Goal: Task Accomplishment & Management: Manage account settings

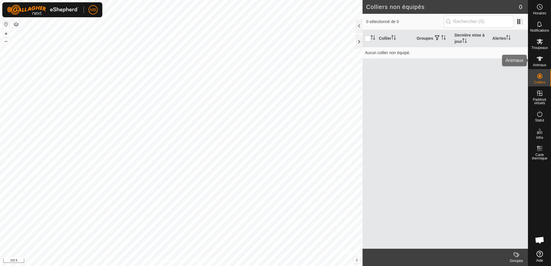
click at [542, 58] on icon at bounding box center [540, 59] width 6 height 5
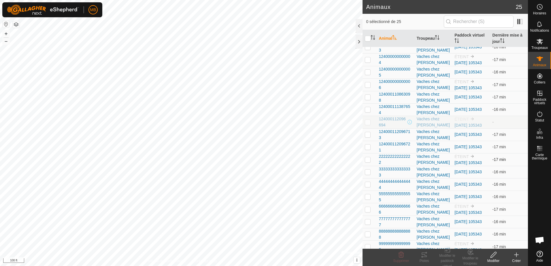
scroll to position [110, 0]
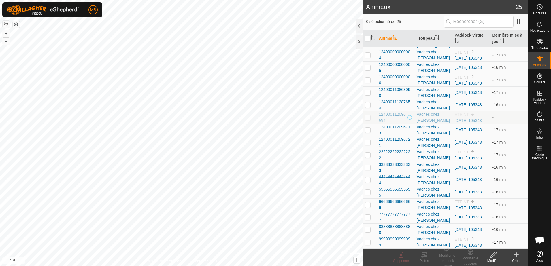
click at [368, 244] on p-checkbox at bounding box center [368, 242] width 6 height 5
click at [365, 242] on p-checkbox at bounding box center [368, 242] width 6 height 5
checkbox input "false"
click at [480, 243] on link "[DATE] 105343" at bounding box center [468, 245] width 27 height 5
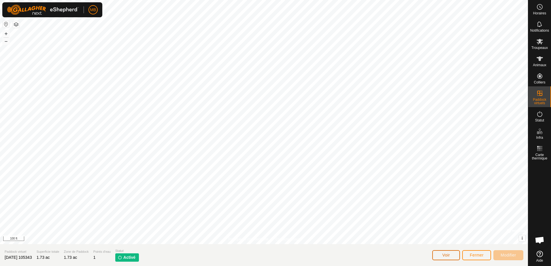
click at [444, 257] on span "Voir" at bounding box center [446, 255] width 7 height 5
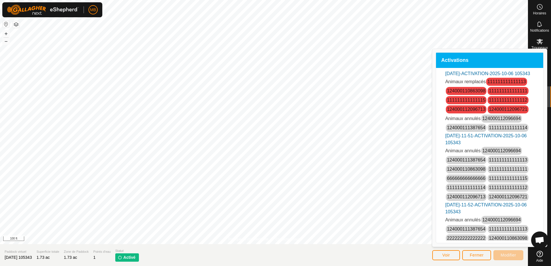
click at [501, 84] on link "111111111111113" at bounding box center [507, 81] width 38 height 5
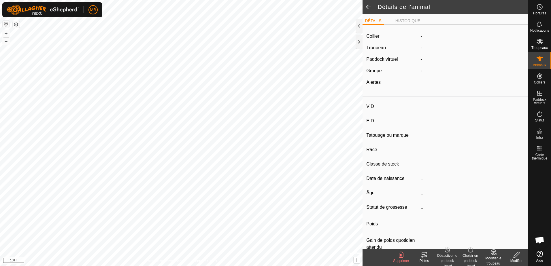
type input "-"
type input "111111111111113"
type input "Taure mara"
type input "LH"
type input "-"
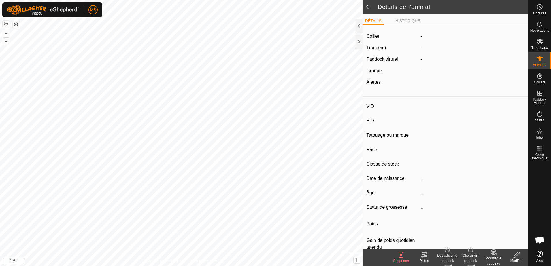
type input "12/2023"
type input "1 year 10 months"
type input "Enceinte"
type input "0 kg"
type input "-"
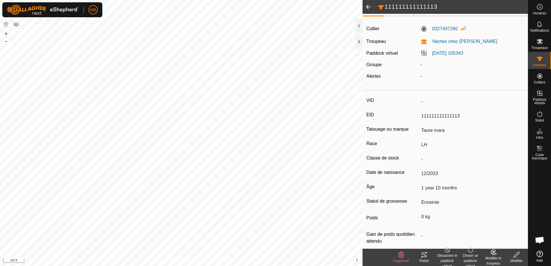
scroll to position [15, 0]
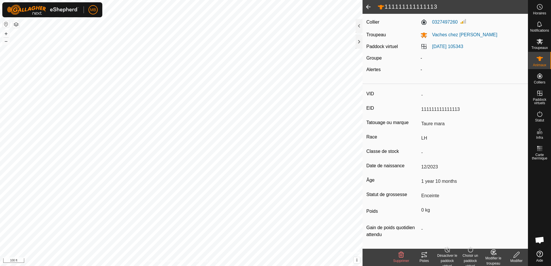
click at [472, 256] on div "Choisir un paddock virtuel" at bounding box center [470, 261] width 23 height 16
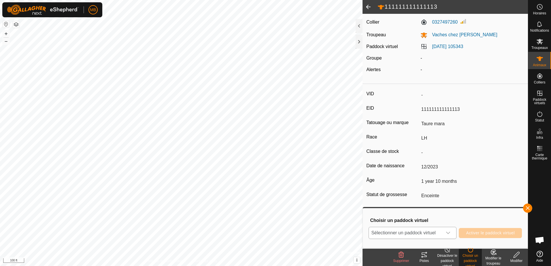
click at [448, 232] on icon "dropdown trigger" at bounding box center [448, 233] width 5 height 5
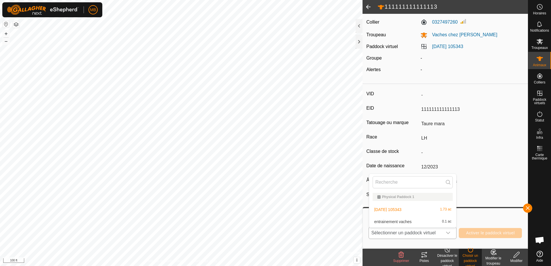
click at [418, 209] on li "[DATE] 105343 1.73 ac" at bounding box center [412, 210] width 87 height 12
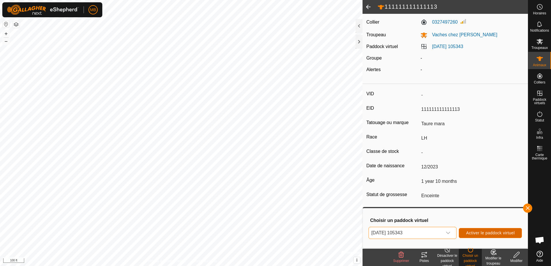
click at [500, 234] on span "Activer le paddock virtuel" at bounding box center [490, 233] width 49 height 5
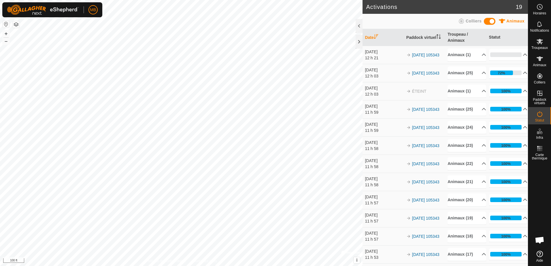
click at [356, 28] on div at bounding box center [359, 26] width 7 height 14
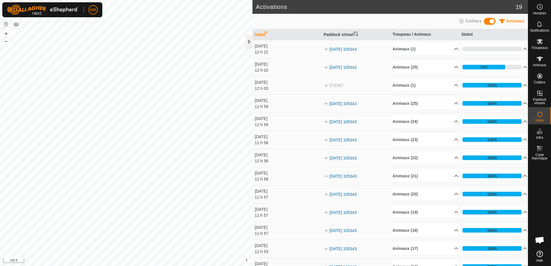
click at [249, 43] on div at bounding box center [249, 42] width 7 height 14
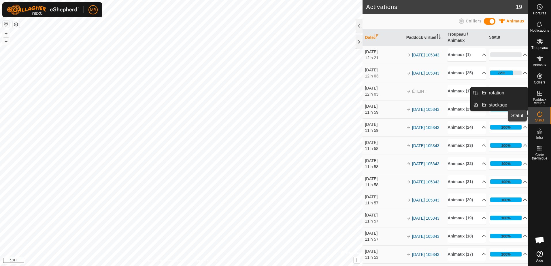
click at [541, 115] on icon at bounding box center [540, 114] width 7 height 7
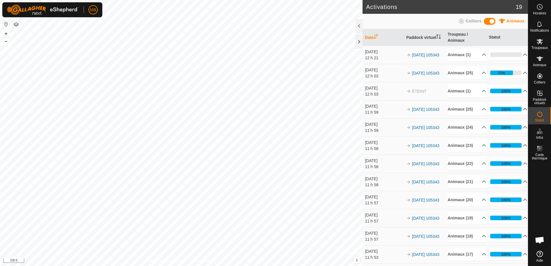
click at [540, 117] on icon at bounding box center [540, 114] width 7 height 7
click at [538, 62] on icon at bounding box center [540, 58] width 7 height 7
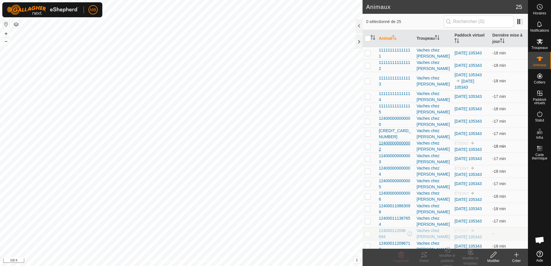
click at [396, 143] on span "124000000000002" at bounding box center [395, 146] width 33 height 12
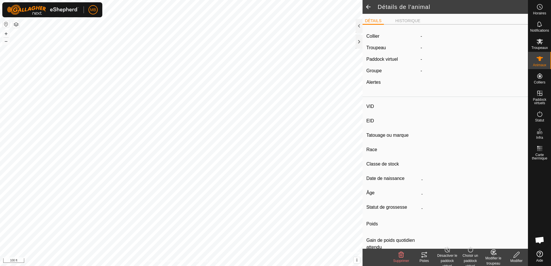
type input "-"
type input "124000000000002"
type input "-"
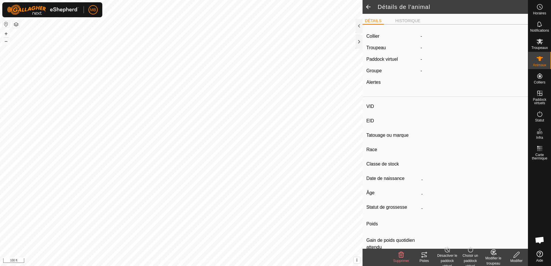
type input "0 kg"
type input "-"
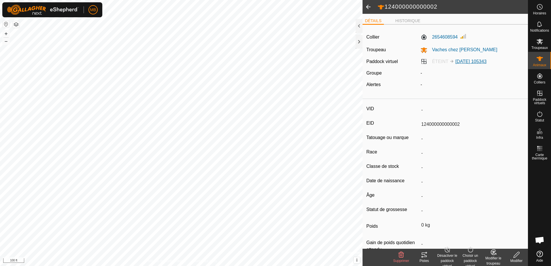
click at [464, 61] on link "[DATE] 105343" at bounding box center [471, 61] width 31 height 5
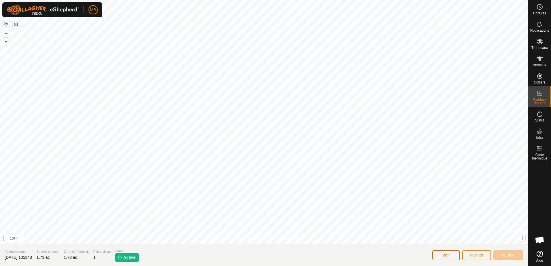
click at [445, 256] on span "Voir" at bounding box center [446, 255] width 7 height 5
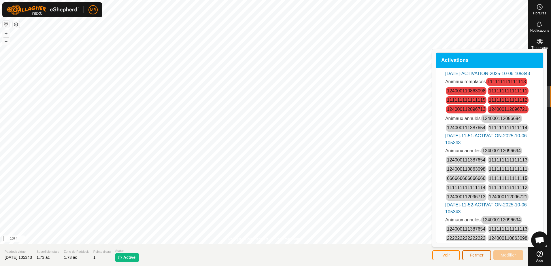
click at [474, 258] on span "Fermer" at bounding box center [477, 255] width 14 height 5
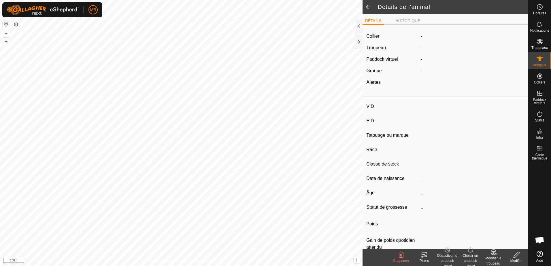
type input "-"
type input "124000000000002"
type input "-"
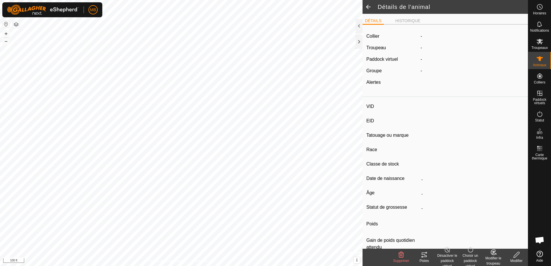
type input "0 kg"
type input "-"
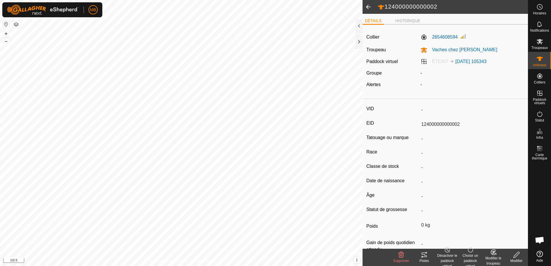
click at [472, 253] on div "Choisir un paddock virtuel" at bounding box center [470, 261] width 23 height 16
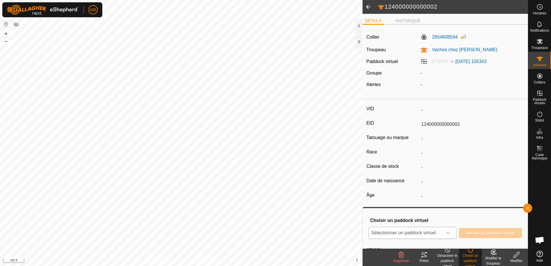
click at [432, 237] on span "Sélectionner un paddock virtuel" at bounding box center [406, 234] width 74 height 12
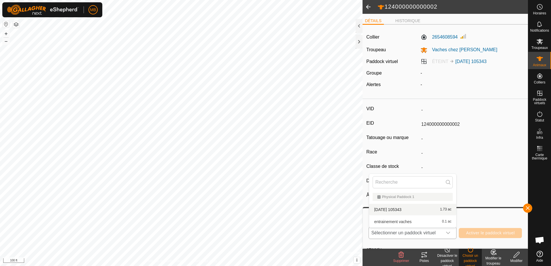
click at [413, 197] on div "Physical Paddock 1" at bounding box center [412, 197] width 71 height 3
click at [429, 212] on li "[DATE] 105343 1.73 ac" at bounding box center [412, 210] width 87 height 12
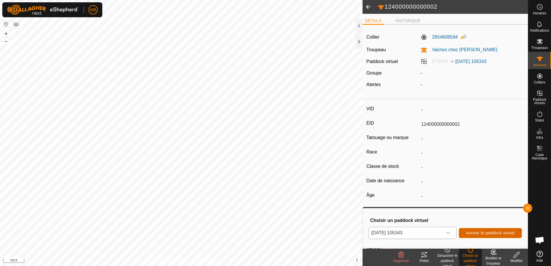
click at [493, 233] on span "Activer le paddock virtuel" at bounding box center [490, 233] width 49 height 5
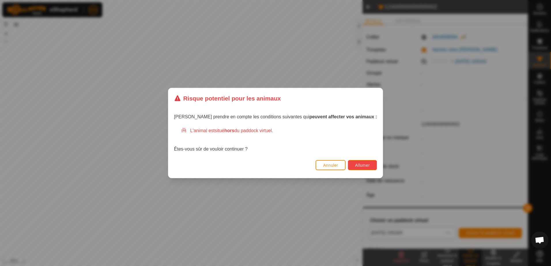
click at [355, 164] on span "Allumer" at bounding box center [362, 165] width 15 height 5
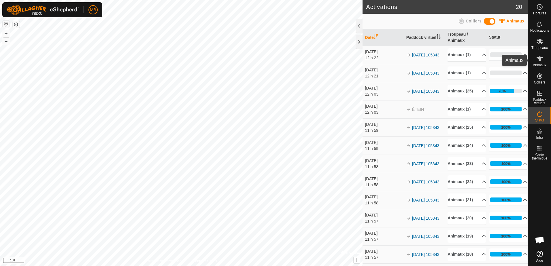
click at [538, 59] on icon at bounding box center [540, 58] width 7 height 7
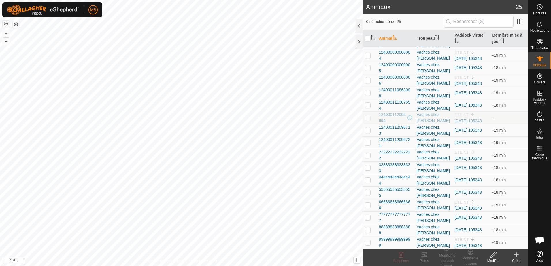
scroll to position [117, 0]
click at [398, 152] on span "222222222222222" at bounding box center [395, 155] width 33 height 12
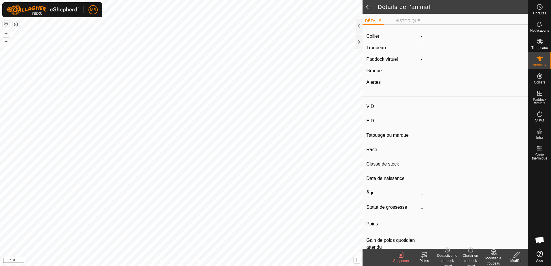
type input "-"
type input "222222222222222"
type input "-"
type input "LH"
type input "-"
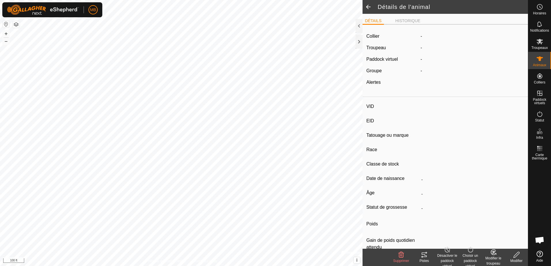
type input "450 kg"
type input "-"
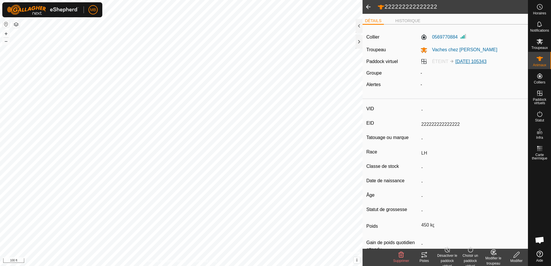
click at [471, 61] on link "[DATE] 105343" at bounding box center [471, 61] width 31 height 5
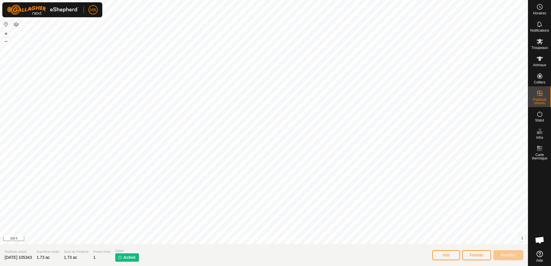
click at [130, 257] on p-tag "Activé" at bounding box center [127, 258] width 24 height 8
click at [452, 258] on button "Voir" at bounding box center [447, 256] width 28 height 10
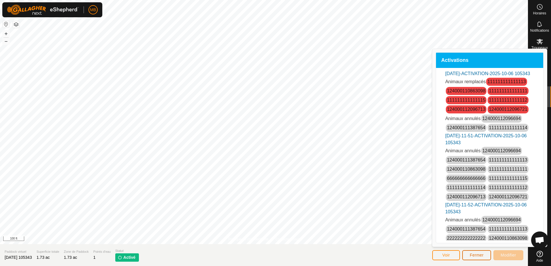
click at [478, 258] on span "Fermer" at bounding box center [477, 255] width 14 height 5
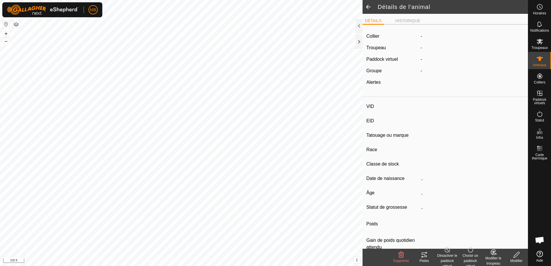
type input "-"
type input "222222222222222"
type input "-"
type input "LH"
type input "-"
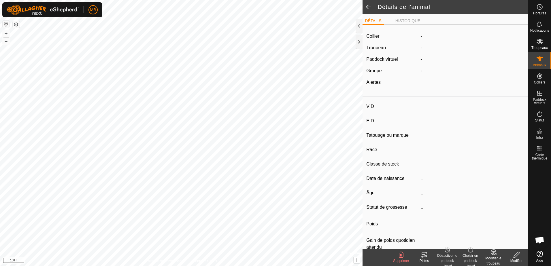
type input "450 kg"
type input "-"
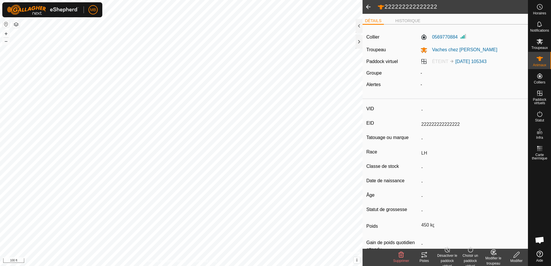
click at [471, 257] on div "Choisir un paddock virtuel" at bounding box center [470, 261] width 23 height 16
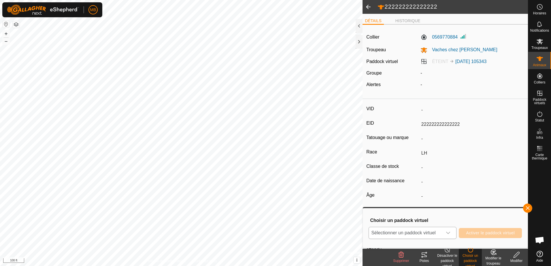
click at [450, 235] on icon "dropdown trigger" at bounding box center [448, 233] width 5 height 5
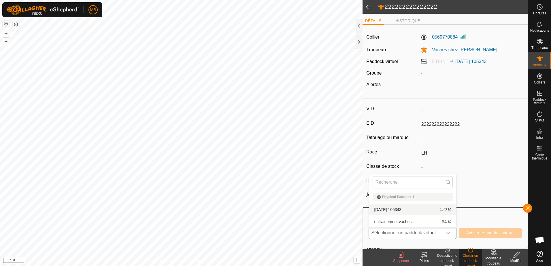
click at [407, 210] on li "[DATE] 105343 1.73 ac" at bounding box center [412, 210] width 87 height 12
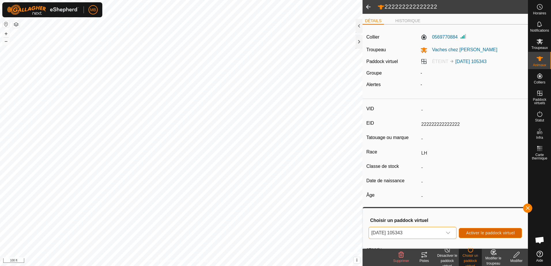
click at [488, 233] on span "Activer le paddock virtuel" at bounding box center [490, 233] width 49 height 5
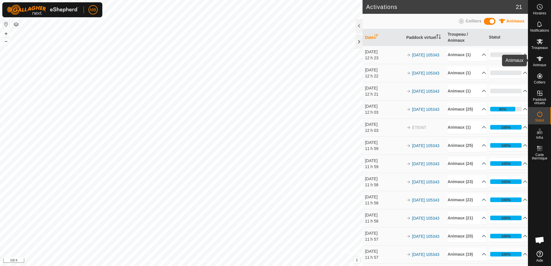
click at [538, 60] on icon at bounding box center [540, 58] width 7 height 7
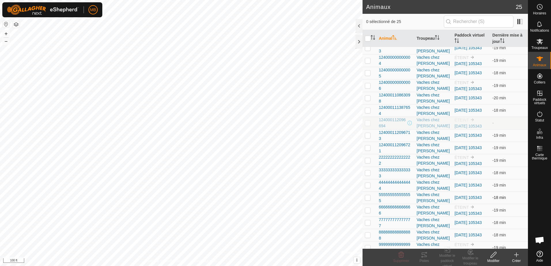
scroll to position [117, 0]
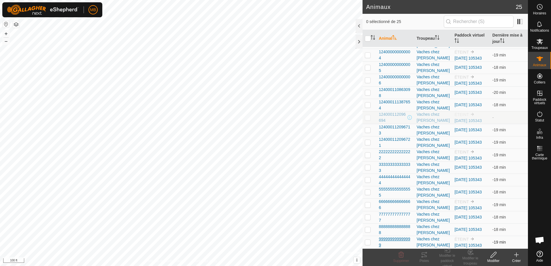
click at [398, 238] on span "999999999999999" at bounding box center [395, 242] width 33 height 12
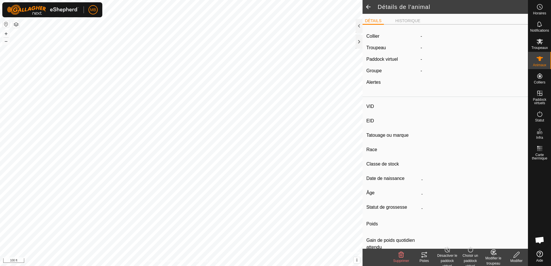
type input "-"
type input "999999999999999"
type input "-"
type input "LH"
type input "-"
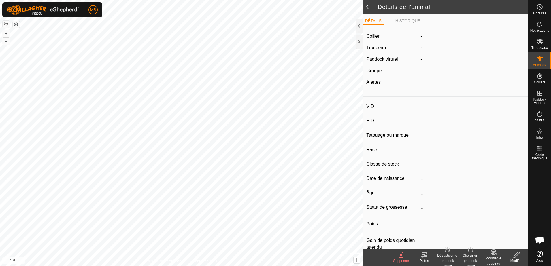
type input "450 kg"
type input "-"
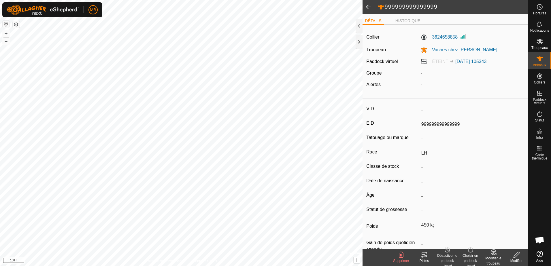
click at [473, 255] on div "Choisir un paddock virtuel" at bounding box center [470, 261] width 23 height 16
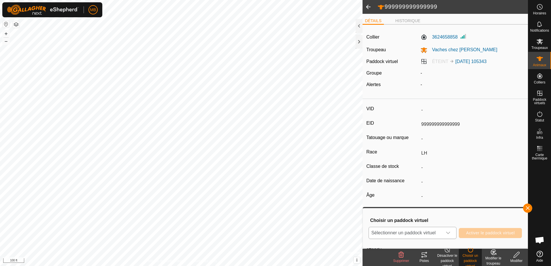
click at [447, 233] on icon "dropdown trigger" at bounding box center [448, 233] width 5 height 5
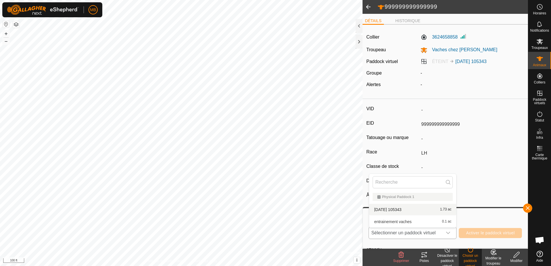
click at [403, 210] on li "[DATE] 105343 1.73 ac" at bounding box center [412, 210] width 87 height 12
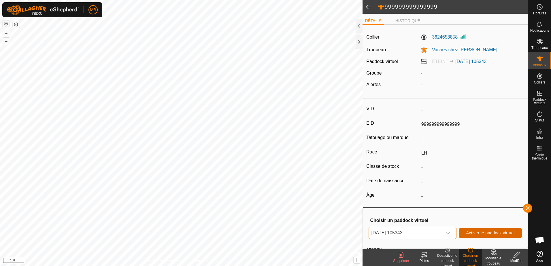
click at [488, 231] on span "Activer le paddock virtuel" at bounding box center [490, 233] width 49 height 5
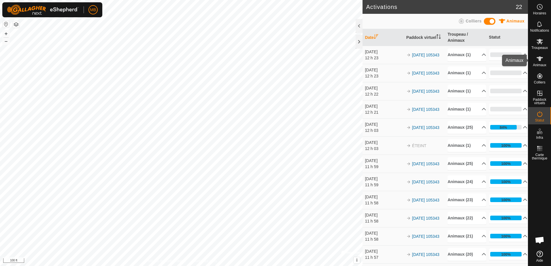
click at [537, 57] on icon at bounding box center [540, 58] width 7 height 7
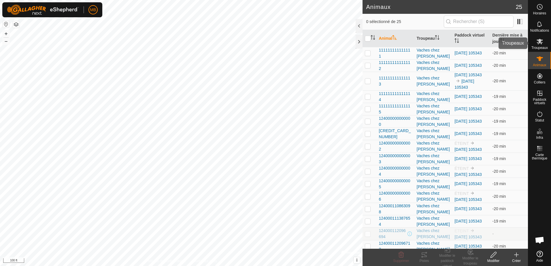
click at [542, 40] on icon at bounding box center [540, 41] width 6 height 5
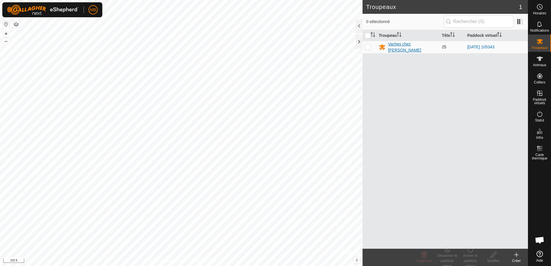
click at [405, 45] on div "Vaches chez [PERSON_NAME]" at bounding box center [412, 47] width 49 height 12
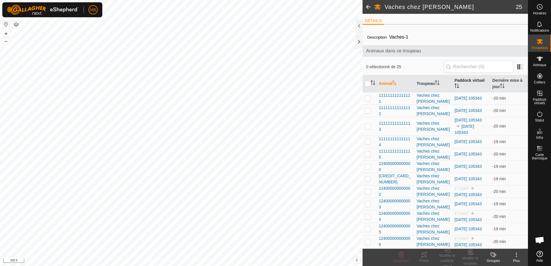
click at [463, 80] on th "Paddock virtuel" at bounding box center [471, 83] width 38 height 17
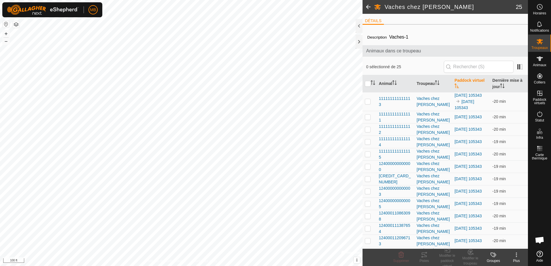
click at [463, 80] on th "Paddock virtuel" at bounding box center [471, 83] width 38 height 17
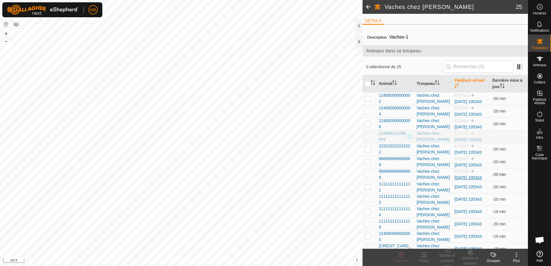
click at [476, 176] on link "[DATE] 105343" at bounding box center [468, 178] width 27 height 5
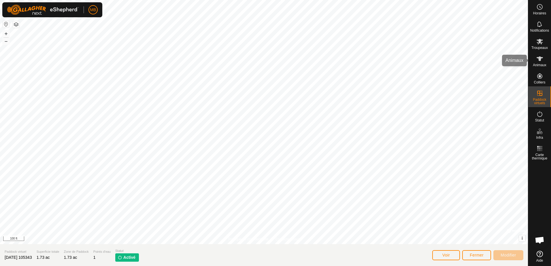
click at [539, 60] on icon at bounding box center [540, 58] width 7 height 7
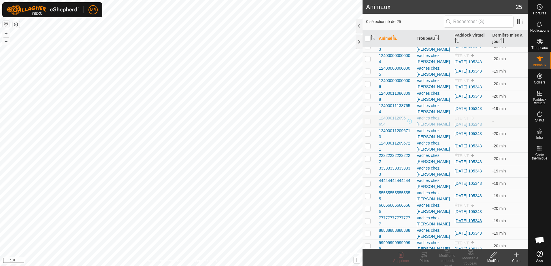
scroll to position [117, 0]
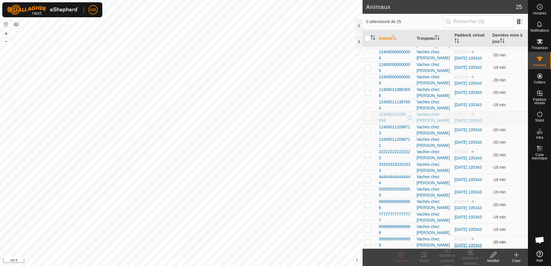
click at [459, 243] on link "[DATE] 105343" at bounding box center [468, 245] width 27 height 5
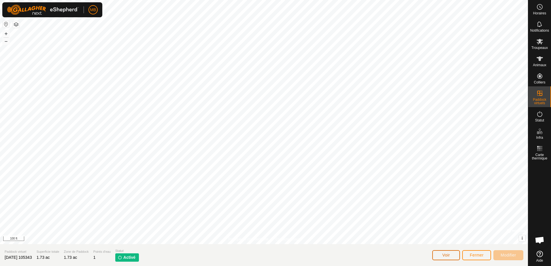
click at [450, 255] on button "Voir" at bounding box center [447, 256] width 28 height 10
click at [546, 55] on div "Animaux" at bounding box center [540, 60] width 23 height 17
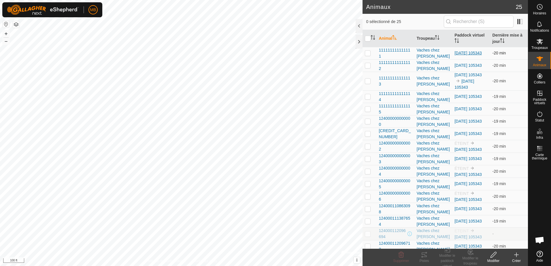
click at [464, 51] on link "[DATE] 105343" at bounding box center [468, 53] width 27 height 5
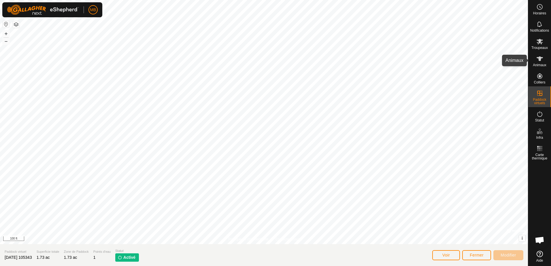
click at [543, 61] on icon at bounding box center [540, 58] width 7 height 7
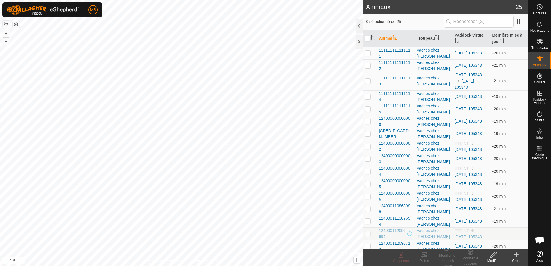
click at [467, 149] on link "[DATE] 105343" at bounding box center [468, 149] width 27 height 5
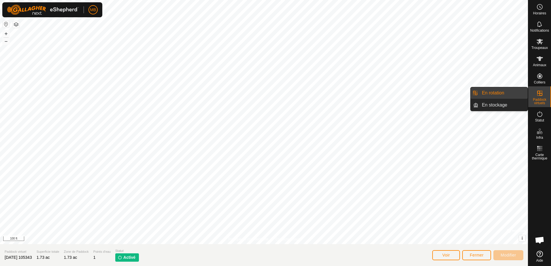
click at [502, 95] on link "En rotation" at bounding box center [503, 93] width 49 height 12
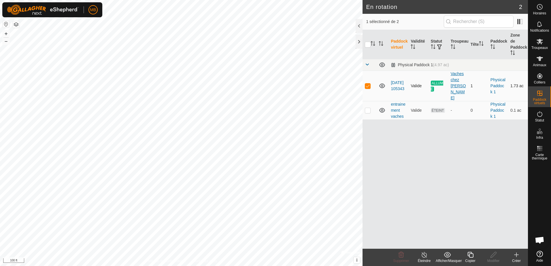
click at [459, 71] on div "Vaches chez [PERSON_NAME]" at bounding box center [458, 86] width 15 height 30
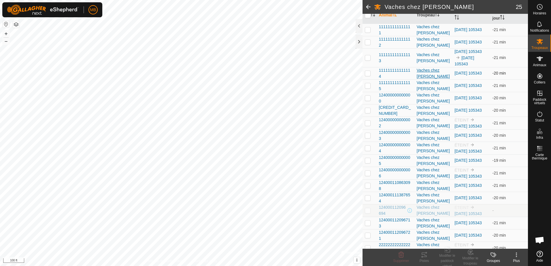
scroll to position [46, 0]
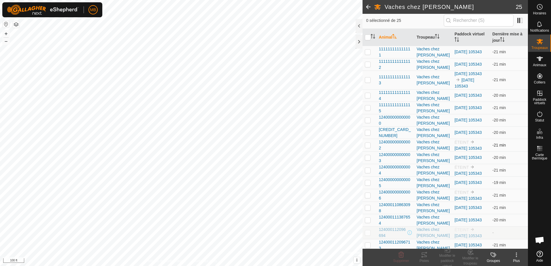
click at [368, 145] on p-checkbox at bounding box center [368, 145] width 6 height 5
checkbox input "true"
click at [494, 256] on icon at bounding box center [493, 255] width 5 height 5
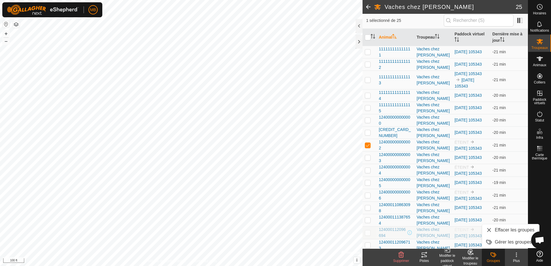
click at [465, 257] on div "Modifier le troupeau" at bounding box center [470, 261] width 23 height 10
click at [447, 258] on div "Modifier le paddock virtuel" at bounding box center [447, 261] width 23 height 16
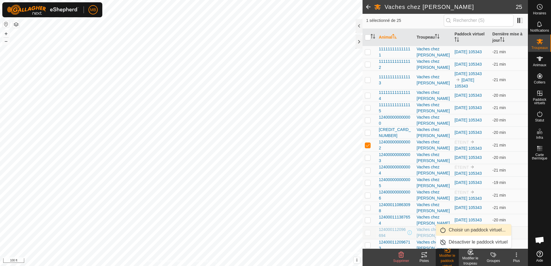
click at [467, 228] on link "Choisir un paddock virtuel..." at bounding box center [473, 231] width 75 height 12
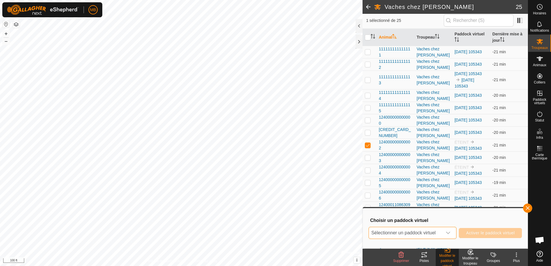
click at [423, 232] on span "Sélectionner un paddock virtuel" at bounding box center [406, 234] width 74 height 12
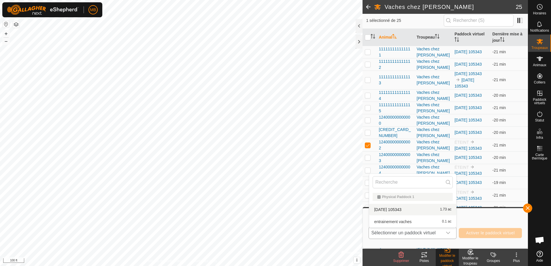
click at [415, 208] on li "[DATE] 105343 1.73 ac" at bounding box center [412, 210] width 87 height 12
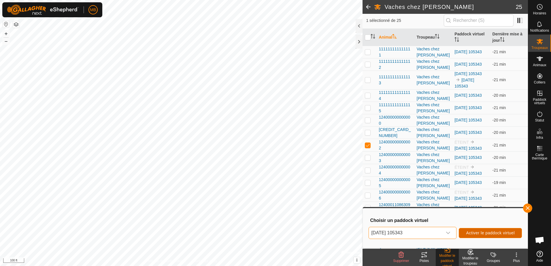
click at [469, 233] on span "Activer le paddock virtuel" at bounding box center [490, 233] width 49 height 5
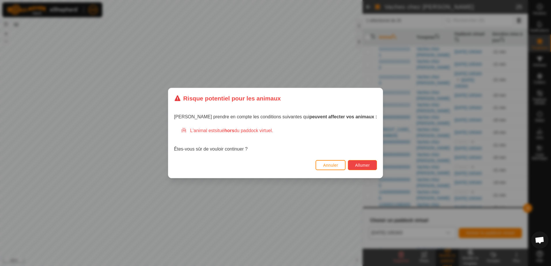
click at [355, 164] on span "Allumer" at bounding box center [362, 165] width 15 height 5
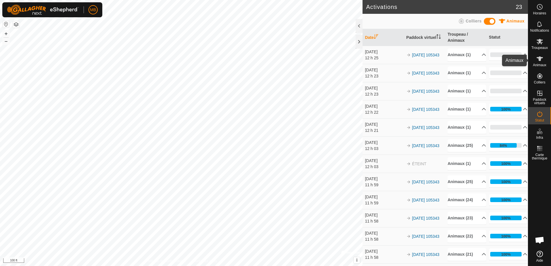
click at [539, 58] on icon at bounding box center [540, 59] width 6 height 5
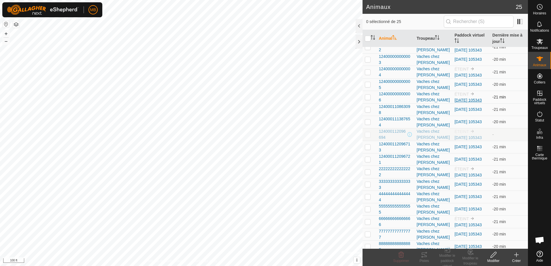
scroll to position [117, 0]
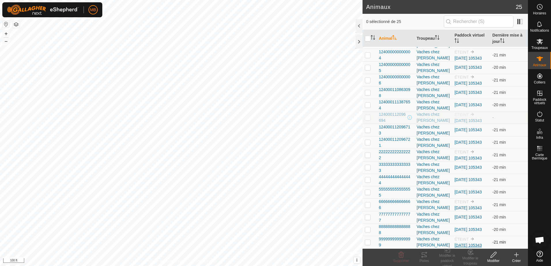
click at [478, 243] on link "[DATE] 105343" at bounding box center [468, 245] width 27 height 5
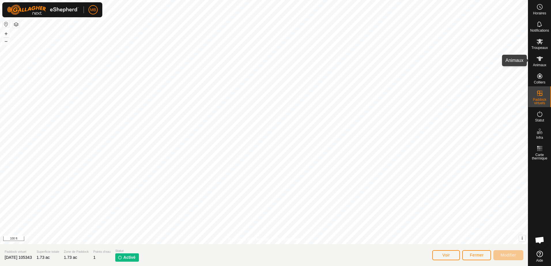
click at [540, 60] on icon at bounding box center [540, 59] width 6 height 5
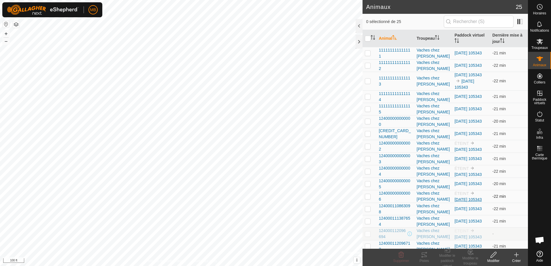
click at [475, 198] on link "[DATE] 105343" at bounding box center [468, 200] width 27 height 5
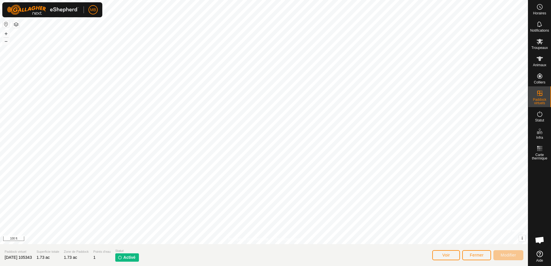
click at [444, 261] on div "Voir" at bounding box center [447, 256] width 28 height 14
click at [448, 253] on span "Voir" at bounding box center [446, 255] width 7 height 5
click at [540, 63] on span "Animaux" at bounding box center [540, 64] width 14 height 3
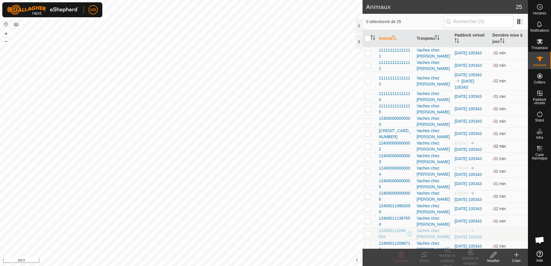
click at [370, 147] on p-checkbox at bounding box center [368, 146] width 6 height 5
checkbox input "true"
click at [451, 255] on div "Modifier le paddock virtuel" at bounding box center [447, 261] width 23 height 16
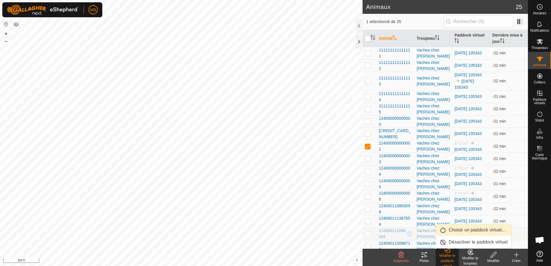
click at [456, 228] on link "Choisir un paddock virtuel..." at bounding box center [473, 231] width 75 height 12
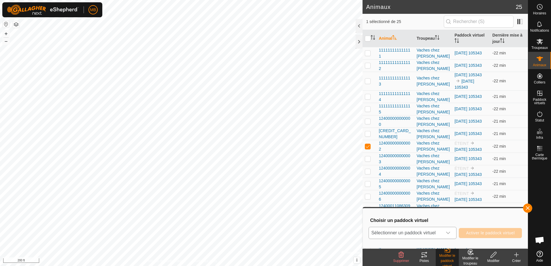
click at [451, 233] on div "dropdown trigger" at bounding box center [449, 234] width 12 height 12
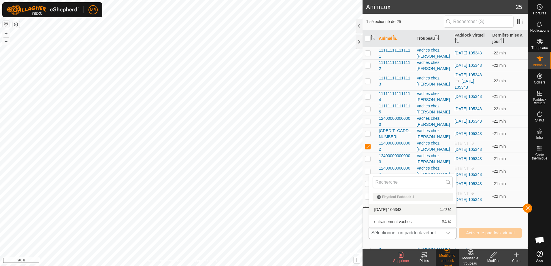
click at [425, 210] on li "[DATE] 105343 1.73 ac" at bounding box center [412, 210] width 87 height 12
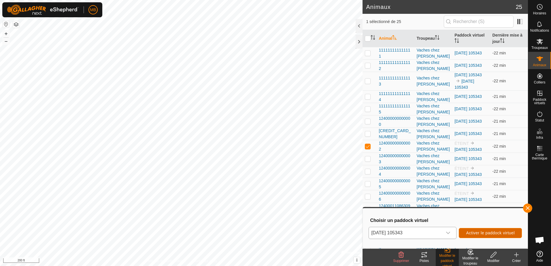
click at [490, 235] on span "Activer le paddock virtuel" at bounding box center [490, 233] width 49 height 5
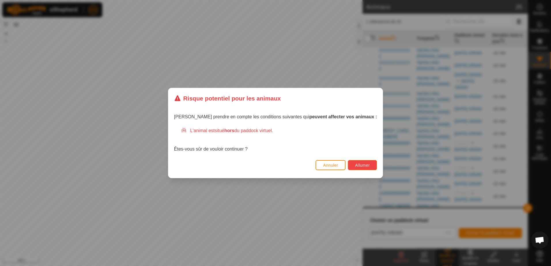
click at [360, 166] on button "Allumer" at bounding box center [362, 165] width 29 height 10
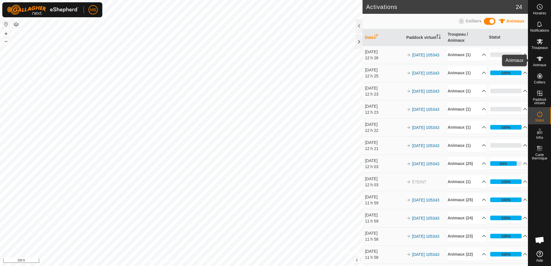
click at [541, 65] on span "Animaux" at bounding box center [540, 64] width 14 height 3
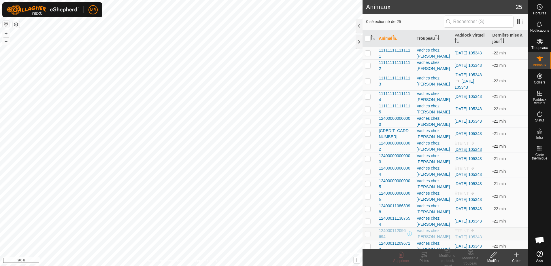
click at [477, 147] on link "[DATE] 105343" at bounding box center [468, 149] width 27 height 5
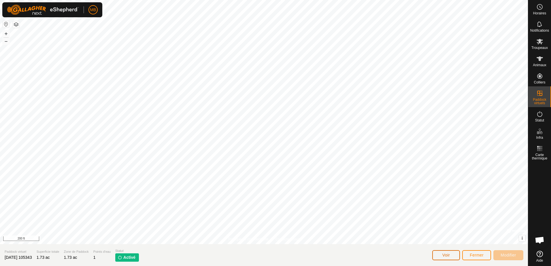
click at [446, 257] on span "Voir" at bounding box center [446, 255] width 7 height 5
click at [540, 60] on icon at bounding box center [540, 59] width 6 height 5
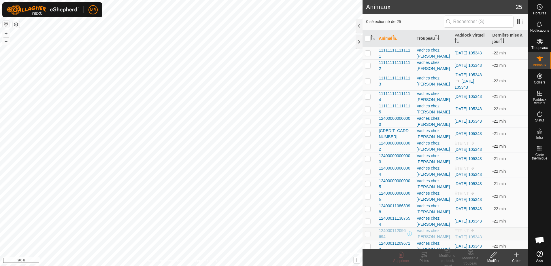
click at [367, 149] on p-checkbox at bounding box center [368, 146] width 6 height 5
checkbox input "true"
click at [446, 258] on div "Modifier le paddock virtuel" at bounding box center [447, 261] width 23 height 16
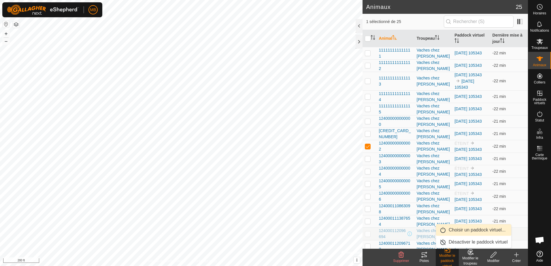
click at [459, 231] on link "Choisir un paddock virtuel..." at bounding box center [473, 231] width 75 height 12
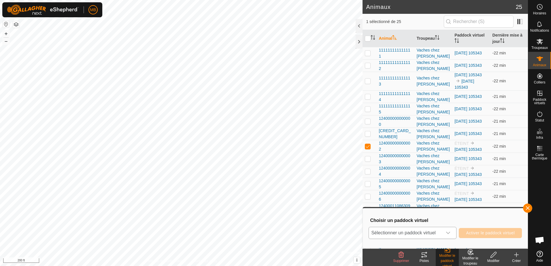
click at [448, 234] on icon "dropdown trigger" at bounding box center [448, 233] width 5 height 5
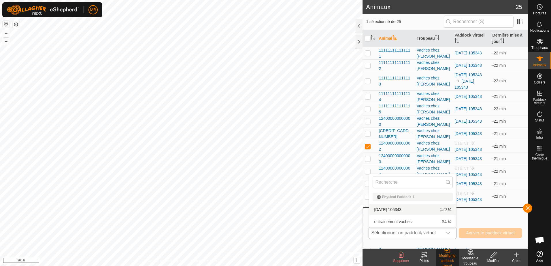
click at [412, 208] on li "[DATE] 105343 1.73 ac" at bounding box center [412, 210] width 87 height 12
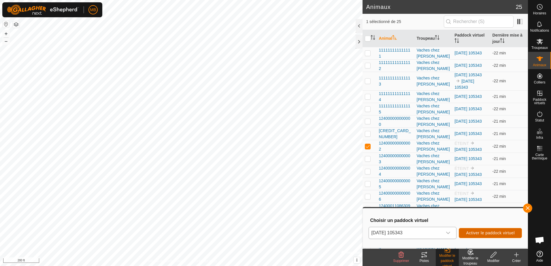
click at [476, 232] on span "Activer le paddock virtuel" at bounding box center [490, 233] width 49 height 5
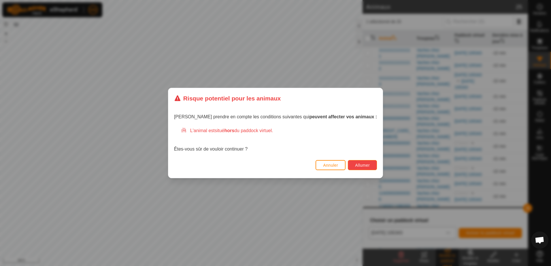
click at [355, 167] on span "Allumer" at bounding box center [362, 165] width 15 height 5
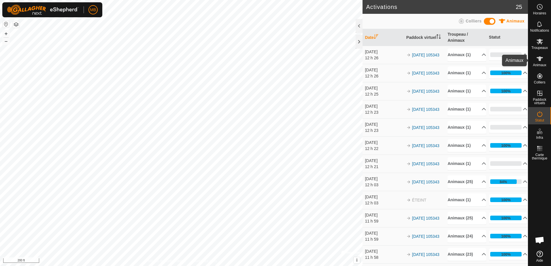
click at [540, 60] on icon at bounding box center [540, 59] width 6 height 5
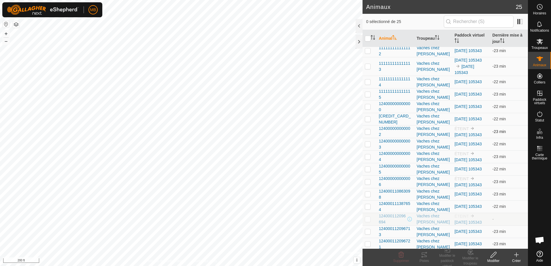
scroll to position [29, 0]
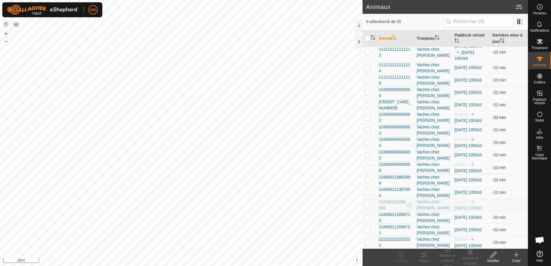
click at [369, 119] on p-checkbox at bounding box center [368, 117] width 6 height 5
checkbox input "true"
click at [480, 119] on link "[DATE] 105343" at bounding box center [468, 121] width 27 height 5
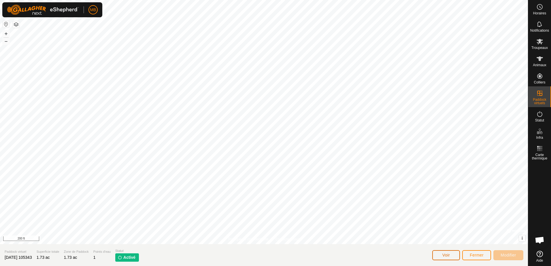
click at [443, 255] on span "Voir" at bounding box center [446, 255] width 7 height 5
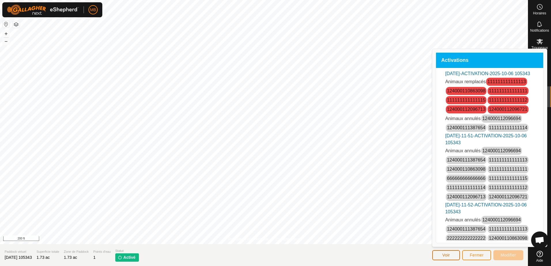
click at [443, 255] on span "Voir" at bounding box center [446, 255] width 7 height 5
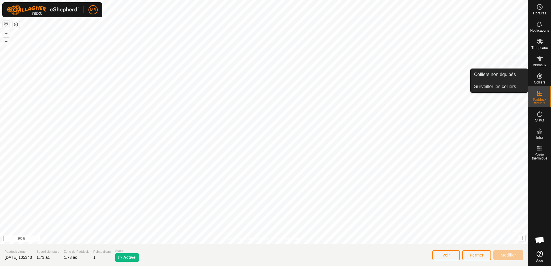
click at [539, 69] on div "Animaux" at bounding box center [540, 60] width 23 height 17
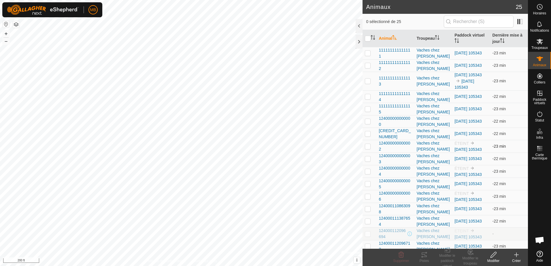
click at [369, 146] on p-checkbox at bounding box center [368, 146] width 6 height 5
checkbox input "true"
click at [443, 261] on div "Modifier le paddock virtuel" at bounding box center [447, 261] width 23 height 16
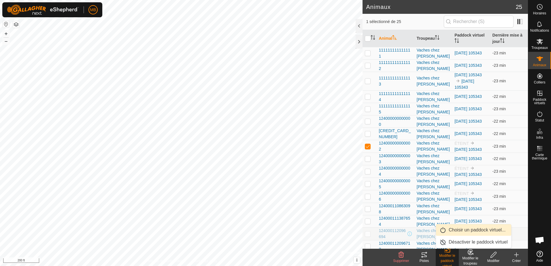
click at [462, 230] on link "Choisir un paddock virtuel..." at bounding box center [473, 231] width 75 height 12
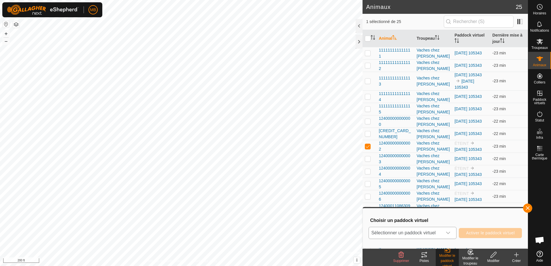
click at [448, 232] on icon "dropdown trigger" at bounding box center [448, 233] width 5 height 5
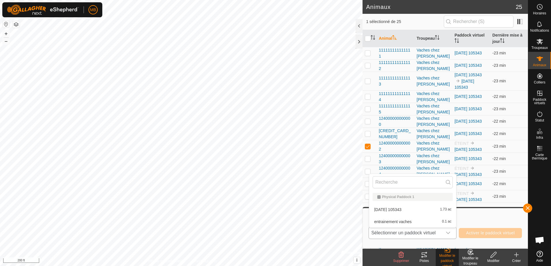
click at [410, 210] on li "[DATE] 105343 1.73 ac" at bounding box center [412, 210] width 87 height 12
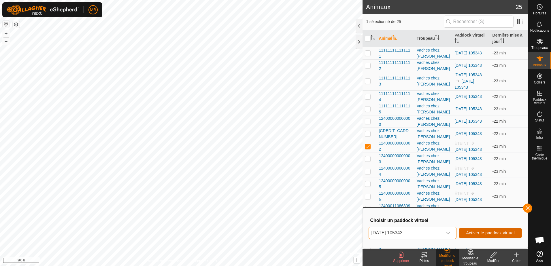
click at [476, 231] on span "Activer le paddock virtuel" at bounding box center [490, 233] width 49 height 5
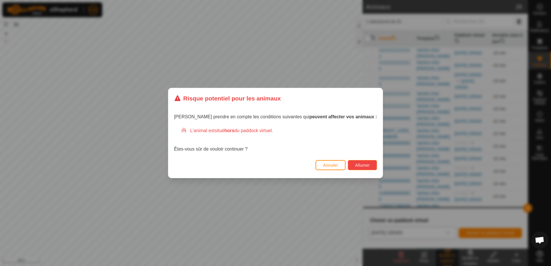
click at [354, 161] on button "Allumer" at bounding box center [362, 165] width 29 height 10
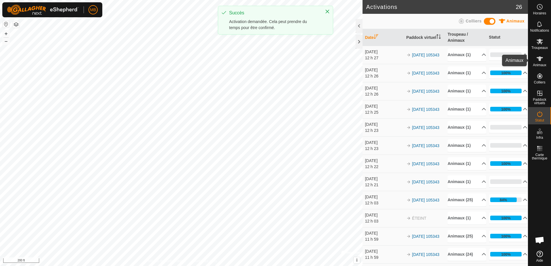
click at [542, 59] on icon at bounding box center [540, 58] width 7 height 7
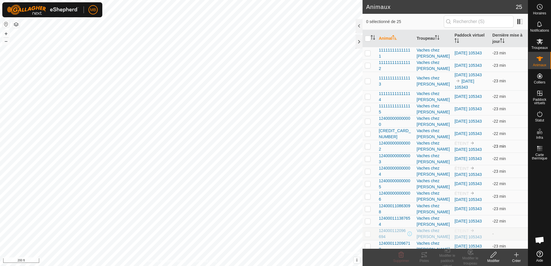
click at [366, 147] on p-checkbox at bounding box center [368, 146] width 6 height 5
checkbox input "true"
click at [368, 171] on p-checkbox at bounding box center [368, 171] width 6 height 5
checkbox input "true"
click at [368, 198] on p-checkbox at bounding box center [368, 196] width 6 height 5
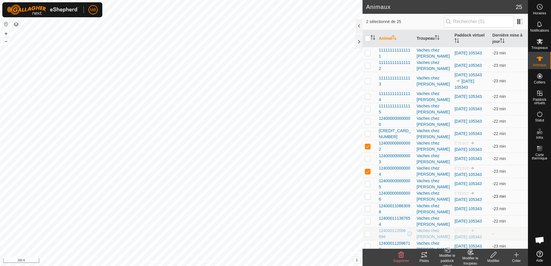
checkbox input "true"
click at [367, 236] on p-checkbox at bounding box center [368, 234] width 6 height 5
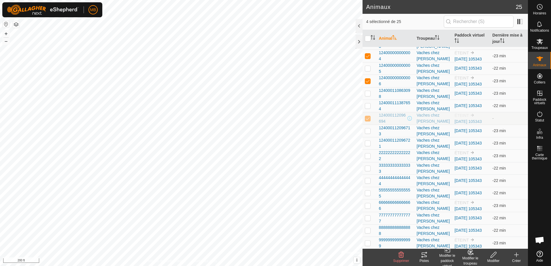
scroll to position [117, 0]
click at [368, 117] on p-checkbox at bounding box center [368, 117] width 6 height 5
checkbox input "false"
click at [367, 157] on p-checkbox at bounding box center [368, 155] width 6 height 5
checkbox input "true"
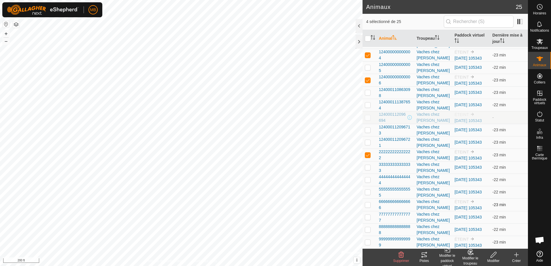
click at [368, 206] on p-checkbox at bounding box center [368, 205] width 6 height 5
checkbox input "true"
click at [369, 243] on p-checkbox at bounding box center [368, 242] width 6 height 5
checkbox input "true"
click at [448, 253] on icon at bounding box center [449, 249] width 3 height 5
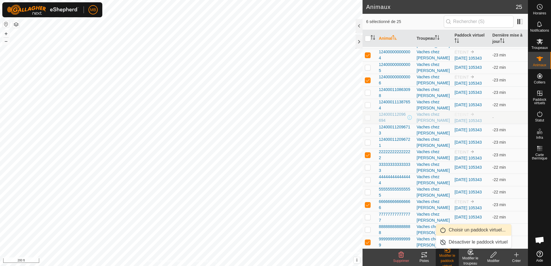
click at [460, 230] on link "Choisir un paddock virtuel..." at bounding box center [473, 231] width 75 height 12
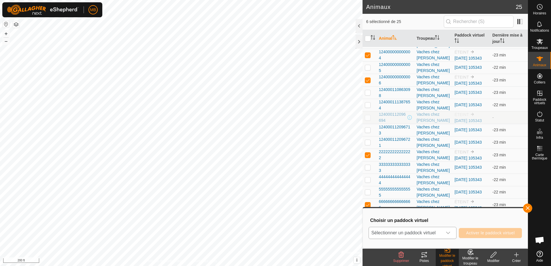
click at [441, 232] on span "Sélectionner un paddock virtuel" at bounding box center [406, 234] width 74 height 12
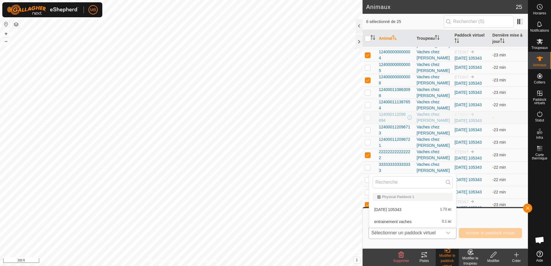
click at [417, 208] on li "[DATE] 105343 1.73 ac" at bounding box center [412, 210] width 87 height 12
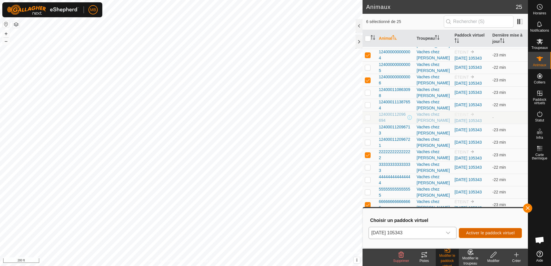
click at [474, 232] on span "Activer le paddock virtuel" at bounding box center [490, 233] width 49 height 5
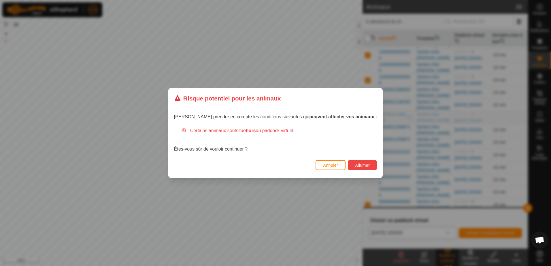
click at [355, 166] on span "Allumer" at bounding box center [362, 165] width 15 height 5
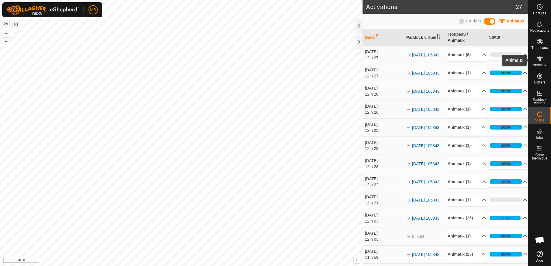
click at [542, 58] on icon at bounding box center [540, 59] width 6 height 5
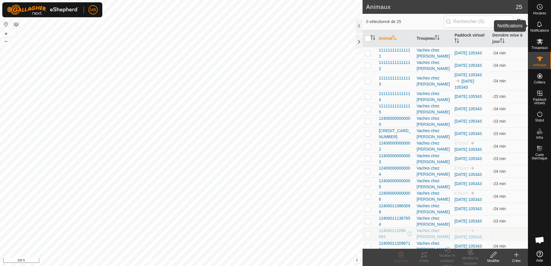
click at [540, 21] on icon at bounding box center [540, 24] width 7 height 7
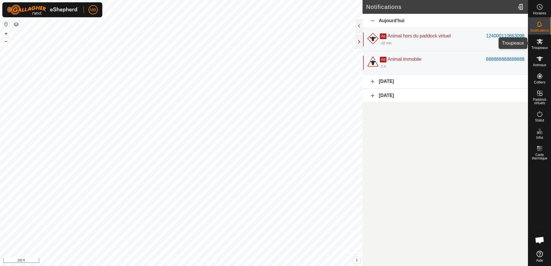
click at [541, 44] on icon at bounding box center [540, 41] width 6 height 5
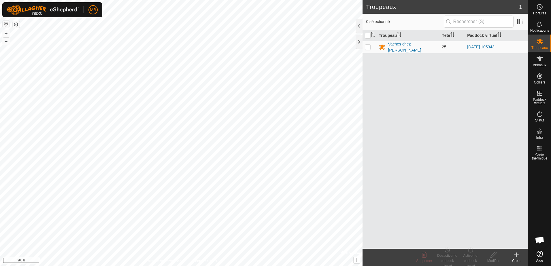
click at [399, 45] on div "Vaches chez [PERSON_NAME]" at bounding box center [412, 47] width 49 height 12
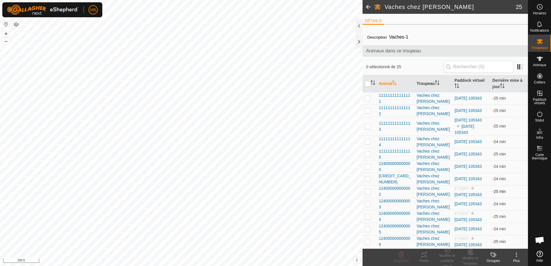
click at [368, 191] on p-checkbox at bounding box center [368, 191] width 6 height 5
checkbox input "true"
click at [449, 256] on div "Modifier le paddock virtuel" at bounding box center [447, 261] width 23 height 16
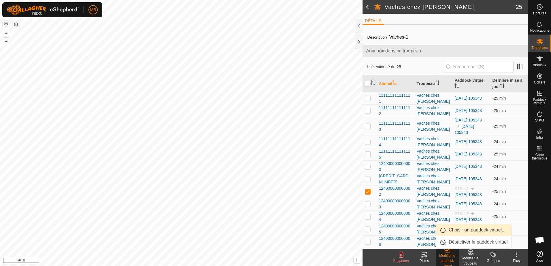
click at [462, 230] on link "Choisir un paddock virtuel..." at bounding box center [473, 231] width 75 height 12
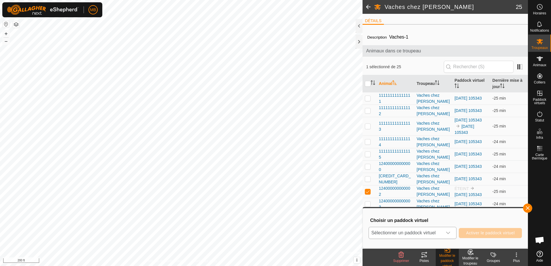
click at [449, 232] on icon "dropdown trigger" at bounding box center [448, 233] width 5 height 5
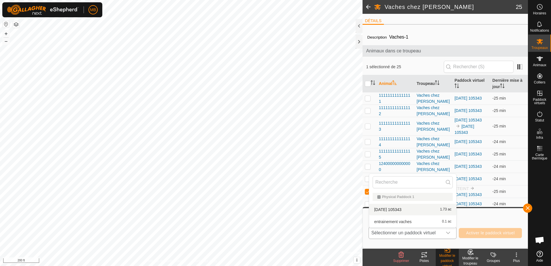
click at [401, 211] on li "[DATE] 105343 1.73 ac" at bounding box center [412, 210] width 87 height 12
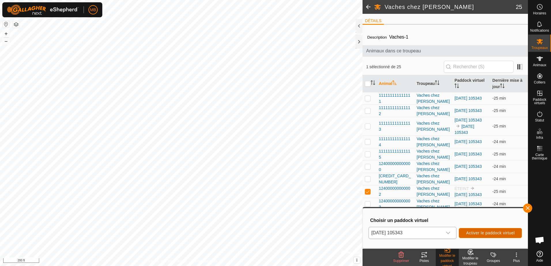
click at [482, 230] on button "Activer le paddock virtuel" at bounding box center [490, 233] width 63 height 10
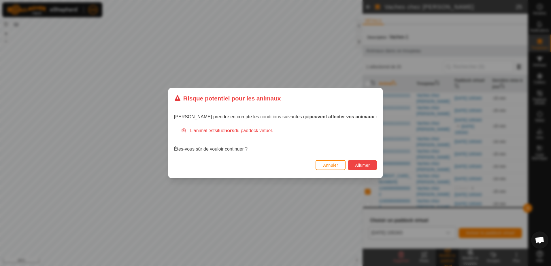
click at [355, 166] on span "Allumer" at bounding box center [362, 165] width 15 height 5
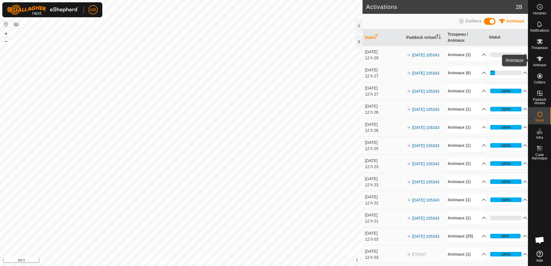
click at [542, 59] on icon at bounding box center [540, 58] width 7 height 7
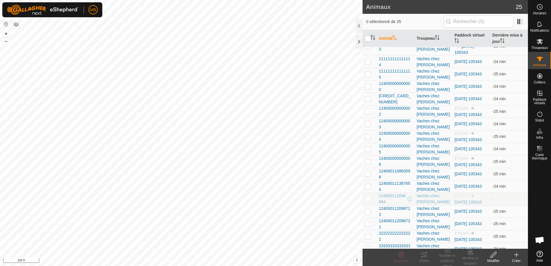
scroll to position [34, 0]
click at [466, 34] on th "Paddock virtuel" at bounding box center [471, 38] width 38 height 17
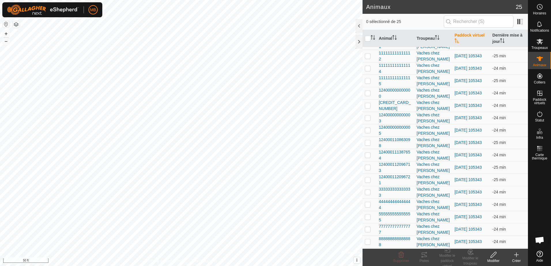
scroll to position [117, 0]
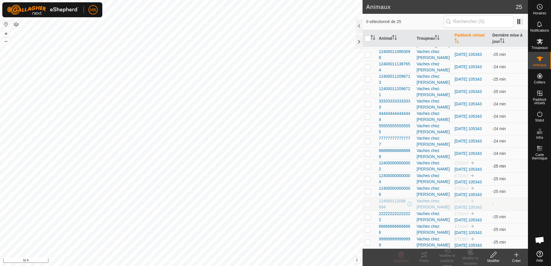
click at [368, 168] on p-checkbox at bounding box center [368, 166] width 6 height 5
checkbox input "true"
click at [368, 181] on p-checkbox at bounding box center [368, 179] width 6 height 5
checkbox input "true"
click at [369, 193] on p-checkbox at bounding box center [368, 191] width 6 height 5
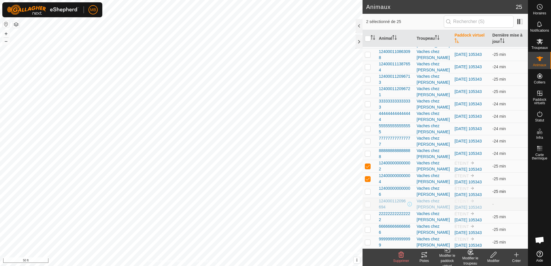
checkbox input "true"
click at [367, 206] on p-checkbox at bounding box center [368, 204] width 6 height 5
checkbox input "true"
click at [368, 218] on p-checkbox at bounding box center [368, 217] width 6 height 5
checkbox input "true"
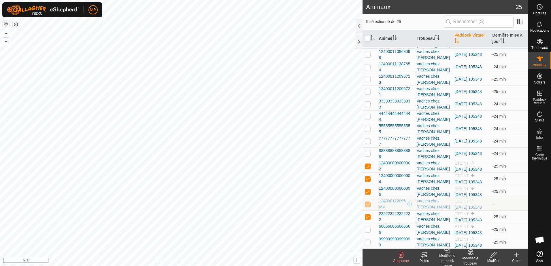
click at [368, 233] on td at bounding box center [370, 229] width 14 height 13
checkbox input "true"
click at [368, 242] on p-checkbox at bounding box center [368, 242] width 6 height 5
checkbox input "true"
click at [428, 258] on tracks-svg-icon at bounding box center [424, 255] width 23 height 7
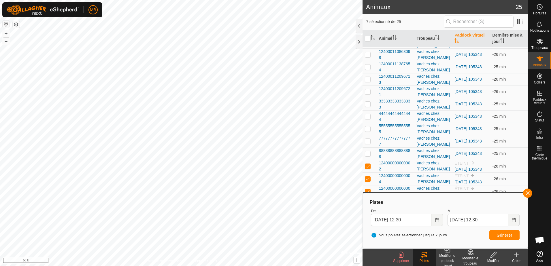
drag, startPoint x: 428, startPoint y: 258, endPoint x: 430, endPoint y: 264, distance: 5.7
click at [430, 264] on div "Pistes" at bounding box center [424, 257] width 23 height 17
drag, startPoint x: 430, startPoint y: 264, endPoint x: 448, endPoint y: 261, distance: 18.4
click at [448, 261] on div "Modifier le paddock virtuel" at bounding box center [447, 261] width 23 height 16
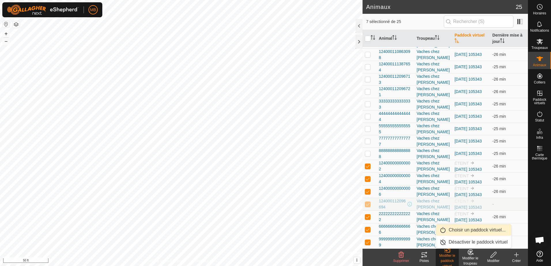
click at [471, 229] on link "Choisir un paddock virtuel..." at bounding box center [473, 231] width 75 height 12
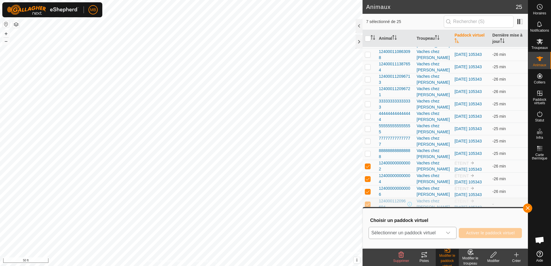
click at [449, 236] on div "dropdown trigger" at bounding box center [449, 234] width 12 height 12
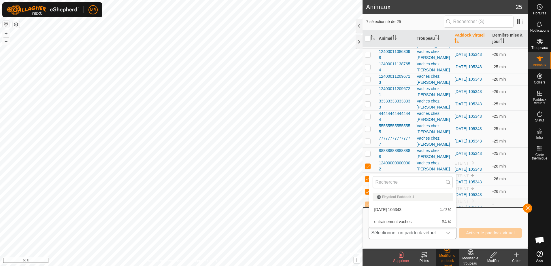
click at [406, 210] on li "[DATE] 105343 1.73 ac" at bounding box center [412, 210] width 87 height 12
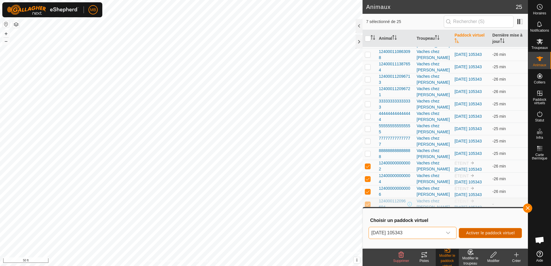
click at [480, 234] on span "Activer le paddock virtuel" at bounding box center [490, 233] width 49 height 5
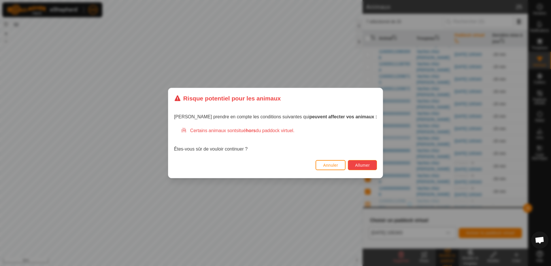
click at [355, 166] on span "Allumer" at bounding box center [362, 165] width 15 height 5
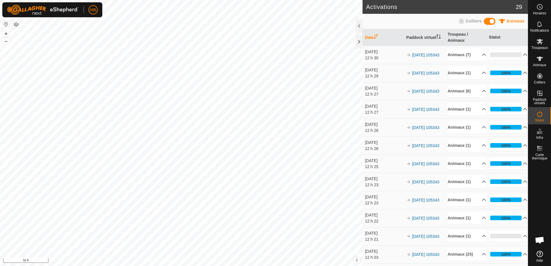
click at [491, 20] on span at bounding box center [490, 21] width 12 height 7
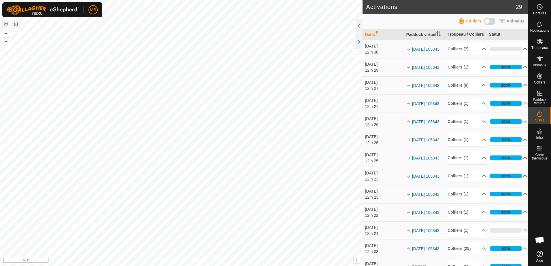
click at [491, 20] on span at bounding box center [490, 21] width 12 height 7
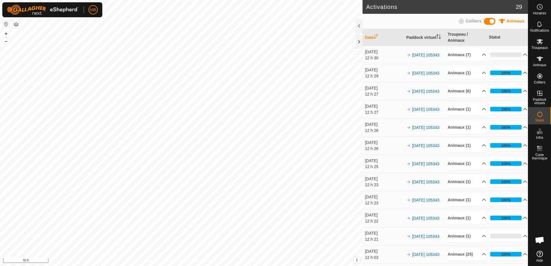
click at [491, 20] on span at bounding box center [490, 21] width 12 height 7
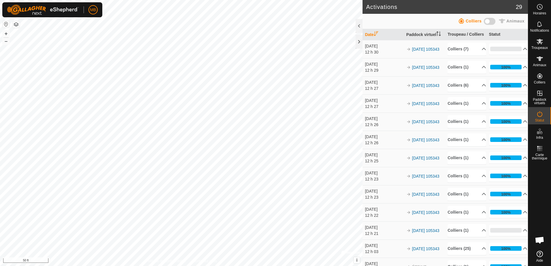
click at [491, 20] on span at bounding box center [490, 21] width 12 height 7
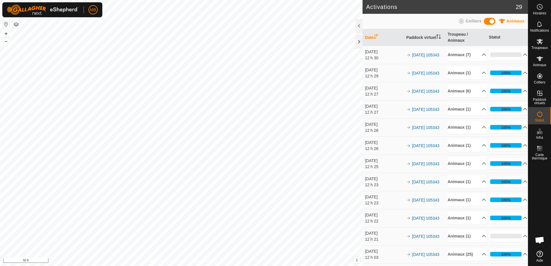
click at [491, 20] on span at bounding box center [490, 21] width 12 height 7
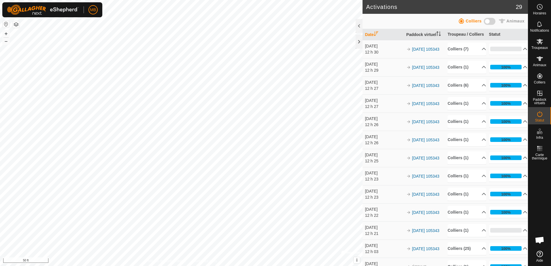
click at [491, 20] on span at bounding box center [490, 21] width 12 height 7
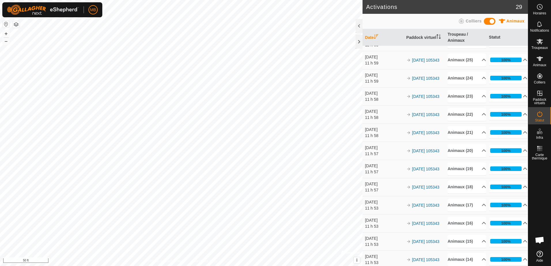
scroll to position [271, 0]
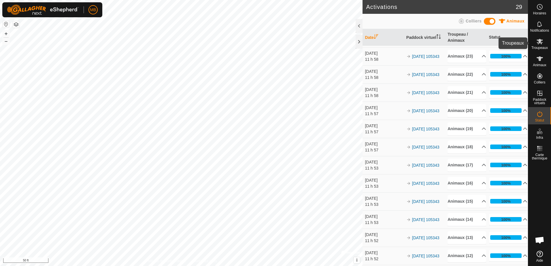
click at [538, 45] on icon at bounding box center [540, 41] width 7 height 7
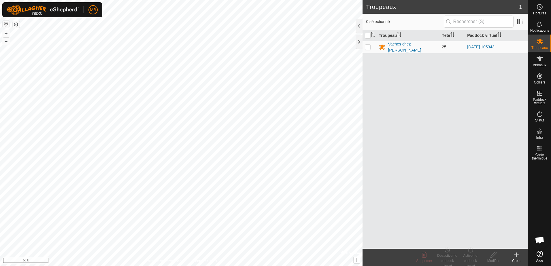
click at [414, 46] on div "Vaches chez [PERSON_NAME]" at bounding box center [412, 47] width 49 height 12
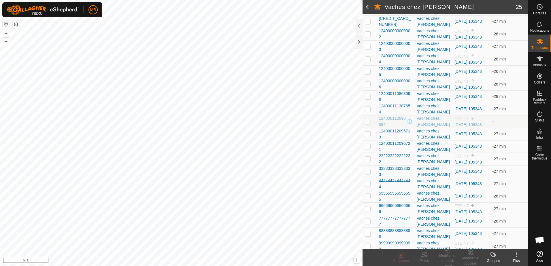
scroll to position [162, 0]
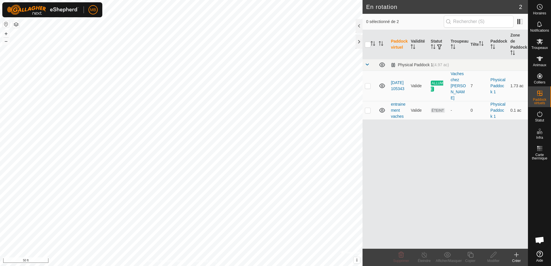
checkbox input "true"
click at [500, 78] on link "Physical Paddock 1" at bounding box center [498, 86] width 15 height 17
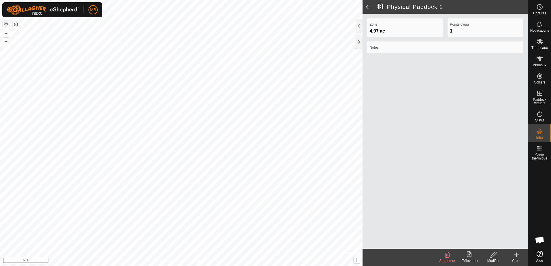
click at [369, 5] on span at bounding box center [369, 7] width 12 height 14
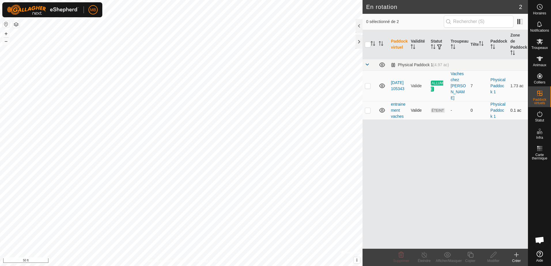
click at [438, 108] on span "ÉTEINT" at bounding box center [438, 110] width 14 height 5
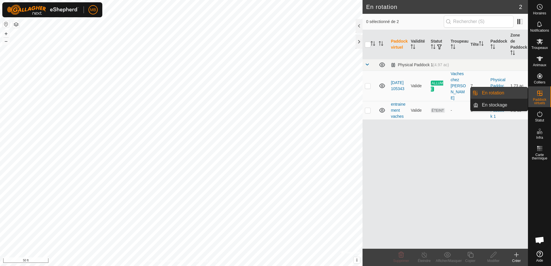
click at [538, 95] on icon at bounding box center [540, 93] width 7 height 7
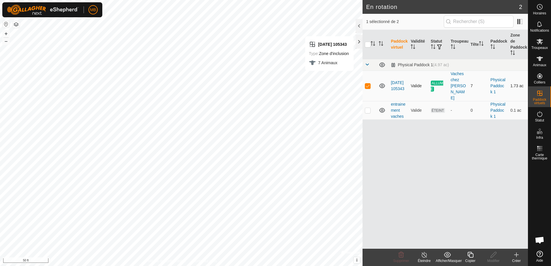
click at [367, 84] on p-checkbox at bounding box center [368, 86] width 6 height 5
checkbox input "true"
click at [399, 100] on div "En rotation 2 1 sélectionné de 2 Paddock virtuel Validité Statut Troupeau Tête …" at bounding box center [264, 133] width 528 height 266
click at [395, 80] on link "[DATE] 105343" at bounding box center [398, 85] width 14 height 11
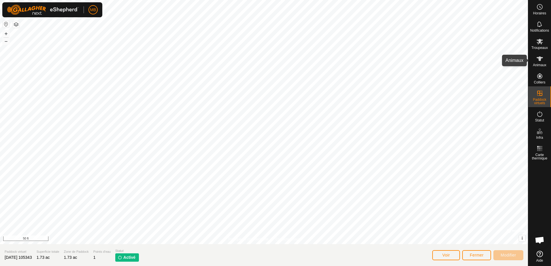
click at [538, 62] on icon at bounding box center [540, 58] width 7 height 7
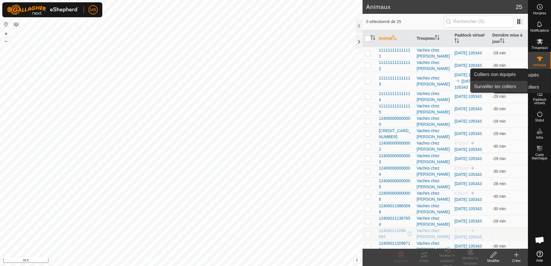
drag, startPoint x: 538, startPoint y: 62, endPoint x: 486, endPoint y: 86, distance: 57.4
click at [528, 86] on es-menu-bar "Horaires Notifications Troupeaux Animaux Colliers Paddock virtuels Statut Infra…" at bounding box center [539, 133] width 23 height 266
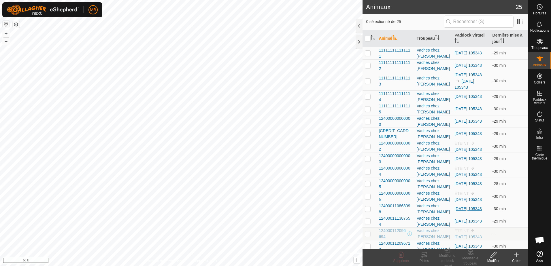
click at [459, 211] on link "[DATE] 105343" at bounding box center [468, 209] width 27 height 5
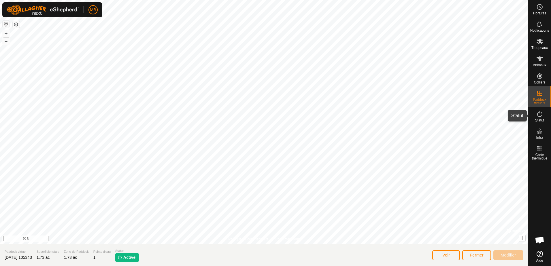
click at [541, 115] on icon at bounding box center [540, 114] width 7 height 7
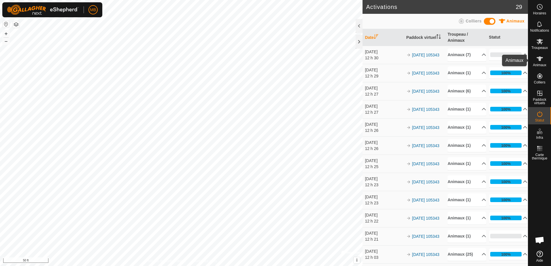
click at [542, 60] on icon at bounding box center [540, 58] width 7 height 7
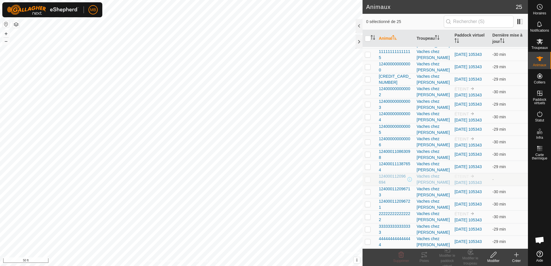
scroll to position [117, 0]
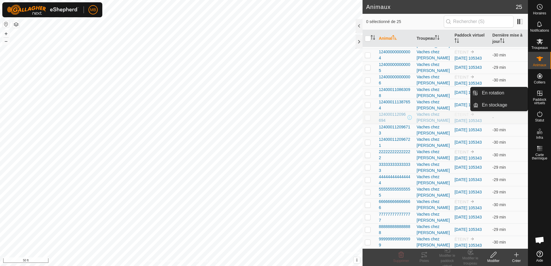
click at [541, 99] on span "Paddock virtuels" at bounding box center [540, 101] width 20 height 7
click at [538, 95] on icon at bounding box center [540, 93] width 7 height 7
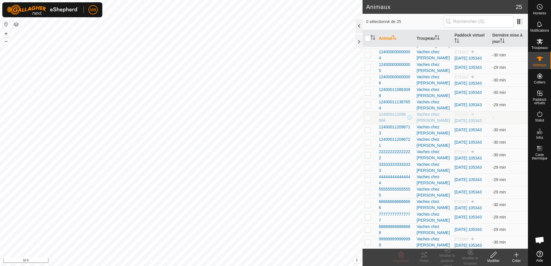
click at [359, 26] on div at bounding box center [359, 26] width 7 height 14
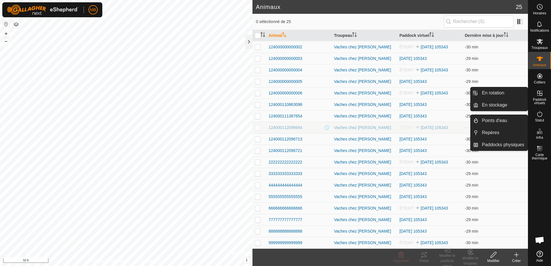
click at [541, 93] on icon at bounding box center [540, 93] width 5 height 5
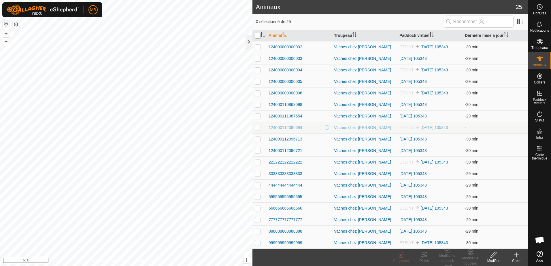
click at [259, 35] on input "checkbox" at bounding box center [258, 36] width 6 height 6
checkbox input "true"
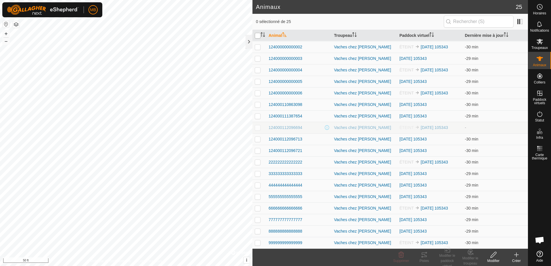
checkbox input "true"
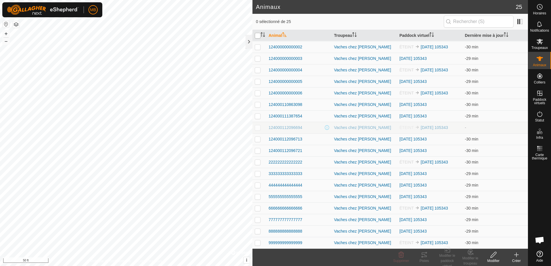
checkbox input "true"
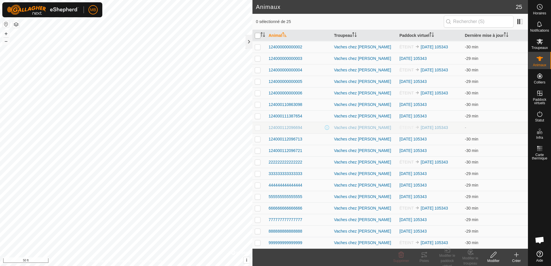
checkbox input "true"
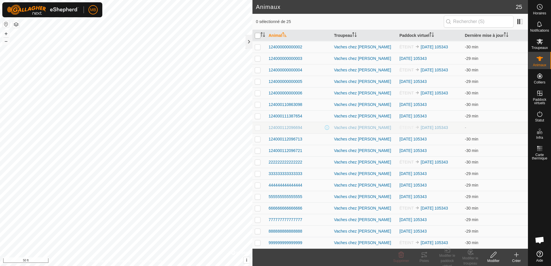
checkbox input "true"
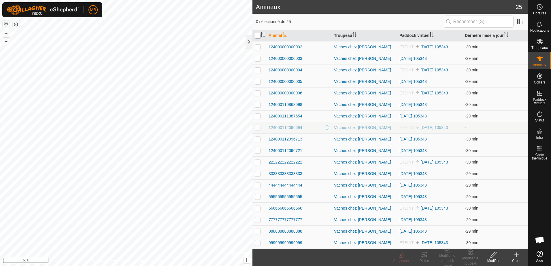
checkbox input "true"
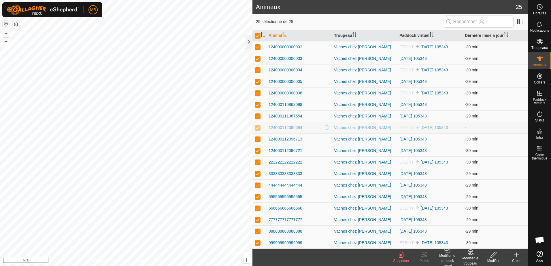
click at [446, 260] on div "Modifier le paddock virtuel" at bounding box center [447, 261] width 23 height 16
click at [257, 35] on input "checkbox" at bounding box center [258, 36] width 6 height 6
checkbox input "false"
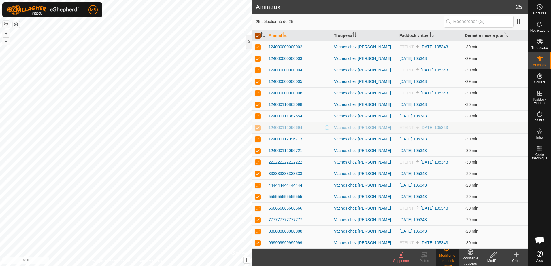
checkbox input "false"
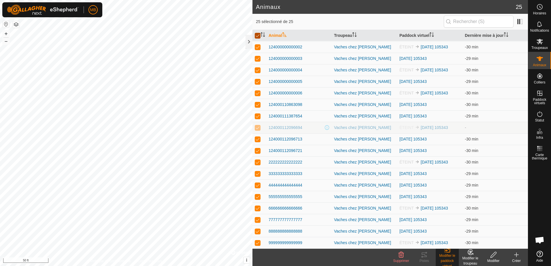
checkbox input "false"
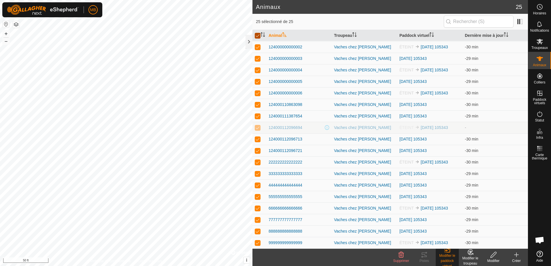
checkbox input "false"
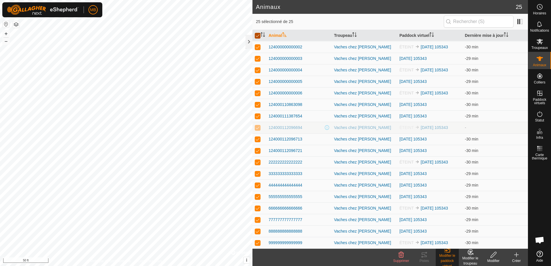
checkbox input "false"
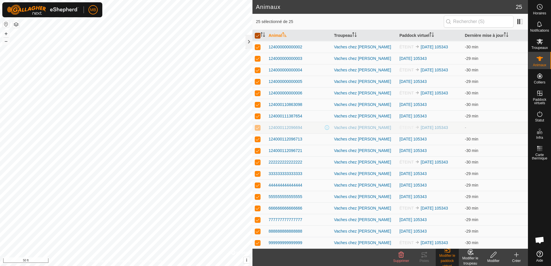
checkbox input "false"
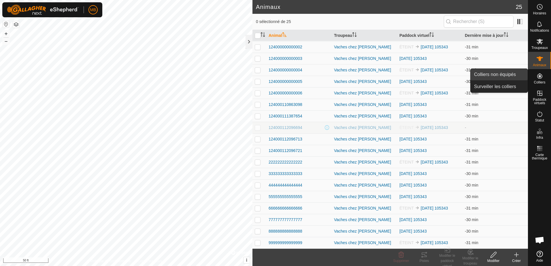
click at [501, 77] on link "Colliers non équipés" at bounding box center [499, 75] width 57 height 12
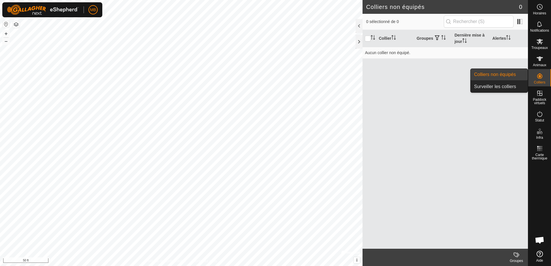
click at [501, 77] on link "Colliers non équipés" at bounding box center [499, 75] width 57 height 12
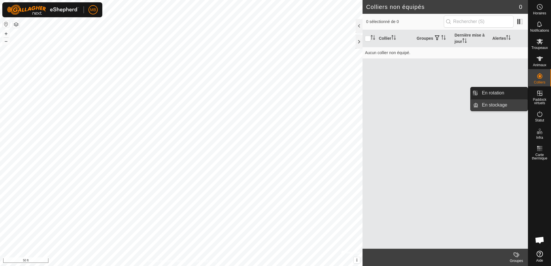
click at [501, 109] on link "En stockage" at bounding box center [503, 105] width 49 height 12
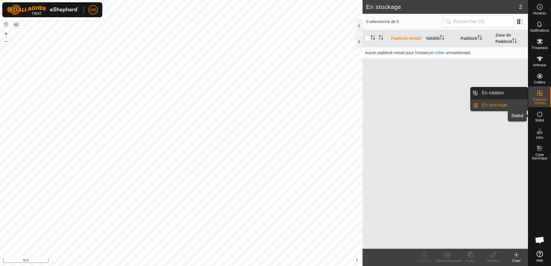
click at [541, 116] on icon at bounding box center [540, 114] width 5 height 6
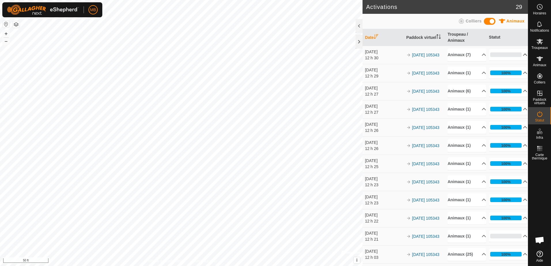
click at [519, 55] on p-accordion-header "0%" at bounding box center [508, 55] width 39 height 12
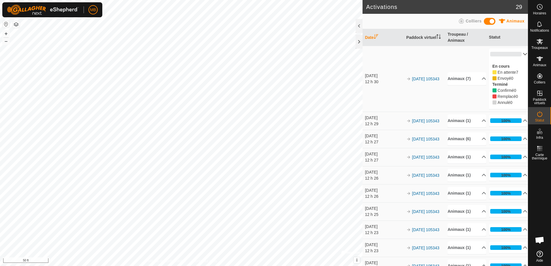
click at [522, 55] on p-accordion-header "0%" at bounding box center [508, 54] width 39 height 12
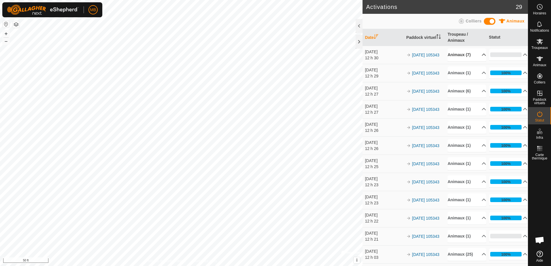
click at [457, 55] on p-accordion-header "Animaux (7)" at bounding box center [467, 54] width 39 height 13
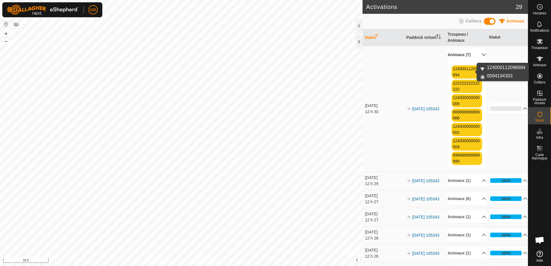
click at [464, 70] on link "124000112096694" at bounding box center [466, 72] width 27 height 11
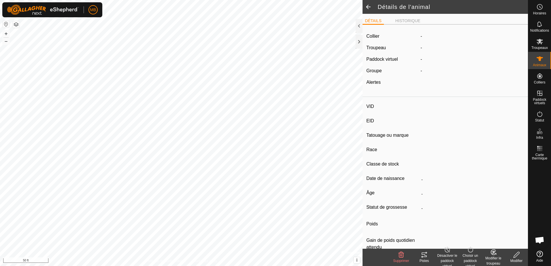
type input "-"
type input "124000112096694"
type input "la 94"
type input "CR"
type input "-"
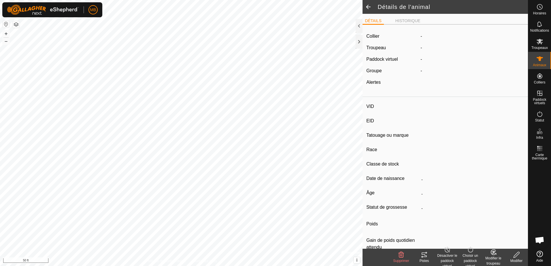
type input "05/2021"
type input "4 years 5 months"
type input "Enceinte"
type input "1000 kg"
type input "-"
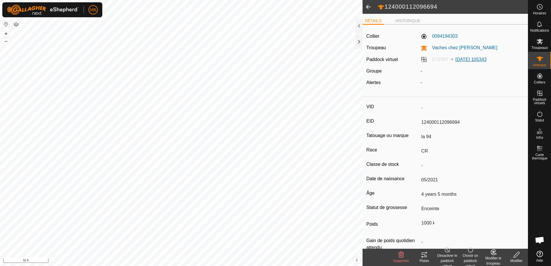
click at [469, 61] on link "[DATE] 105343" at bounding box center [471, 59] width 31 height 5
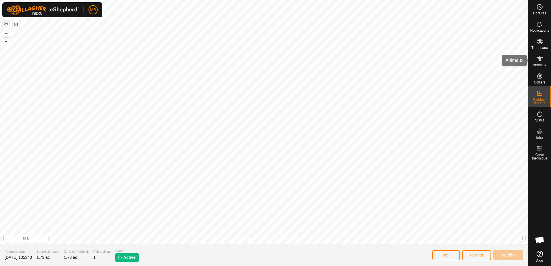
click at [539, 60] on icon at bounding box center [540, 59] width 6 height 5
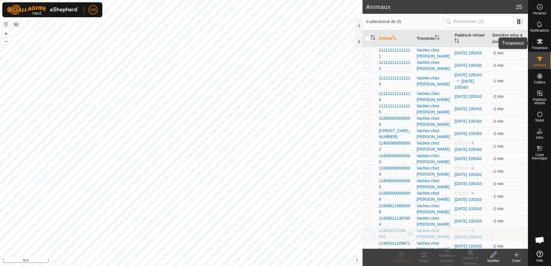
click at [539, 40] on icon at bounding box center [540, 41] width 6 height 5
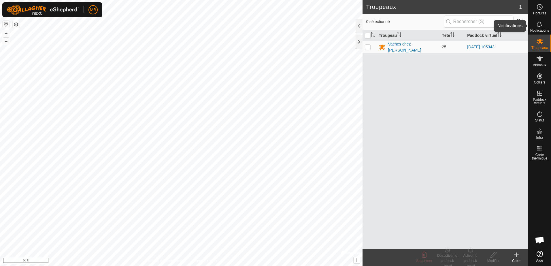
click at [539, 26] on icon at bounding box center [540, 24] width 7 height 7
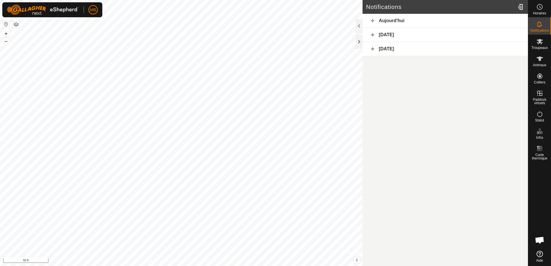
drag, startPoint x: 539, startPoint y: 26, endPoint x: 501, endPoint y: 22, distance: 38.0
click at [501, 22] on div "Horaires Notifications Troupeaux Animaux Colliers Paddock virtuels Statut Infra…" at bounding box center [275, 133] width 551 height 266
click at [501, 22] on div "Aujourd'hui" at bounding box center [446, 21] width 166 height 14
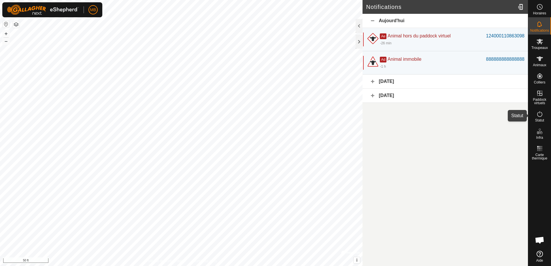
click at [541, 115] on icon at bounding box center [540, 114] width 7 height 7
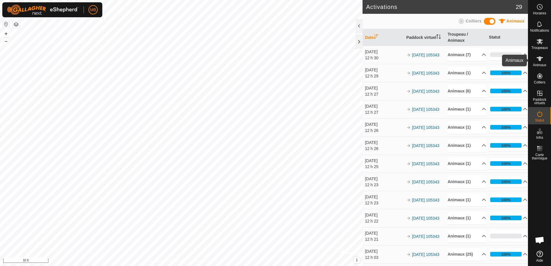
click at [537, 60] on icon at bounding box center [540, 58] width 7 height 7
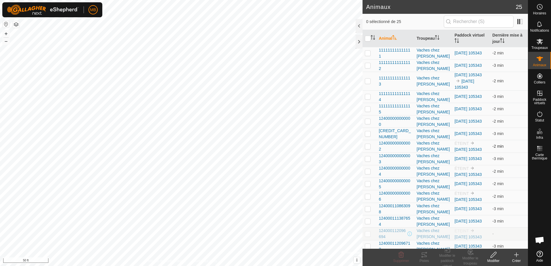
click at [368, 147] on p-checkbox at bounding box center [368, 146] width 6 height 5
checkbox input "true"
click at [470, 255] on icon at bounding box center [470, 252] width 5 height 5
click at [492, 257] on icon at bounding box center [493, 255] width 7 height 7
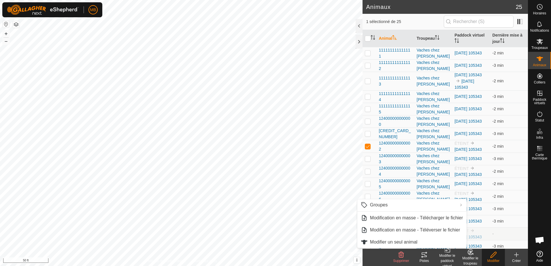
click at [444, 258] on div "Modifier le paddock virtuel" at bounding box center [447, 261] width 23 height 16
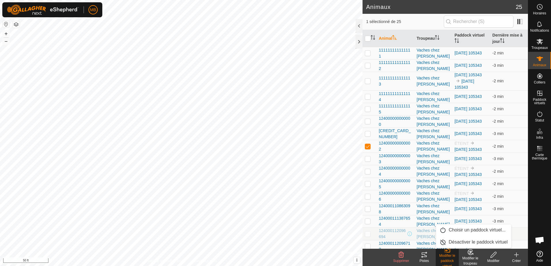
click at [444, 258] on div "Modifier le paddock virtuel" at bounding box center [447, 261] width 23 height 16
click at [453, 241] on link "Désactiver le paddock virtuel" at bounding box center [473, 243] width 75 height 12
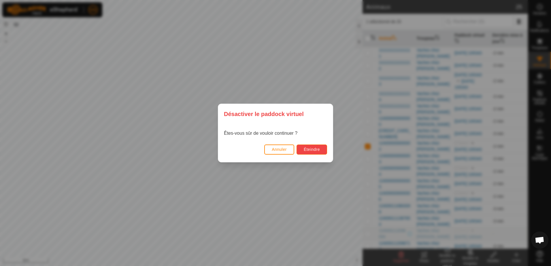
click at [312, 151] on span "Éteindre" at bounding box center [312, 149] width 16 height 5
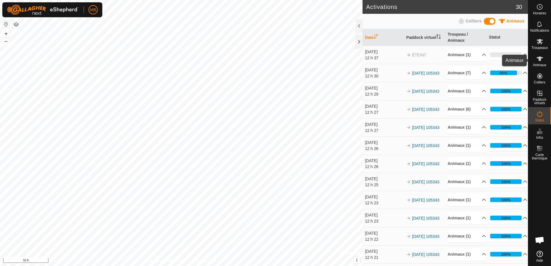
click at [540, 59] on icon at bounding box center [540, 59] width 6 height 5
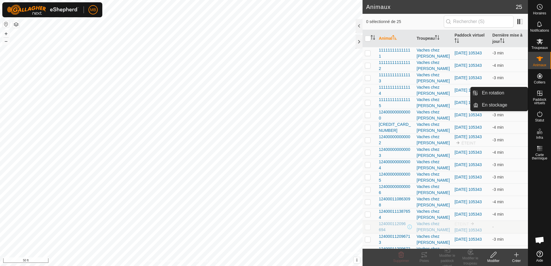
click at [541, 95] on icon at bounding box center [540, 93] width 7 height 7
click at [501, 97] on link "En rotation" at bounding box center [503, 93] width 49 height 12
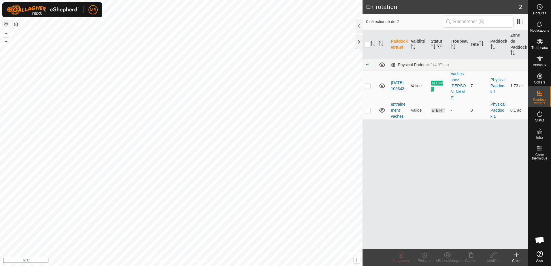
click at [367, 84] on p-checkbox at bounding box center [368, 86] width 6 height 5
checkbox input "true"
click at [424, 255] on icon at bounding box center [424, 255] width 7 height 7
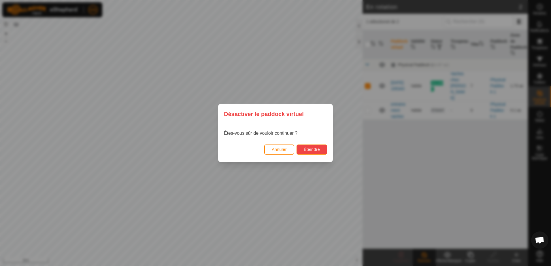
click at [309, 146] on button "Éteindre" at bounding box center [312, 150] width 31 height 10
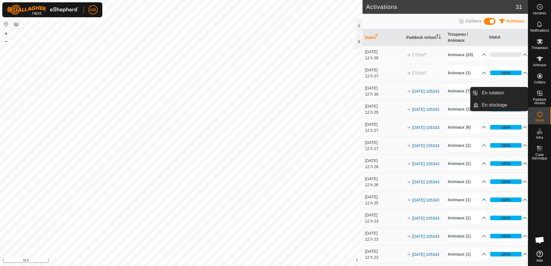
click at [538, 94] on icon at bounding box center [540, 93] width 5 height 5
click at [506, 93] on link "En rotation" at bounding box center [503, 93] width 49 height 12
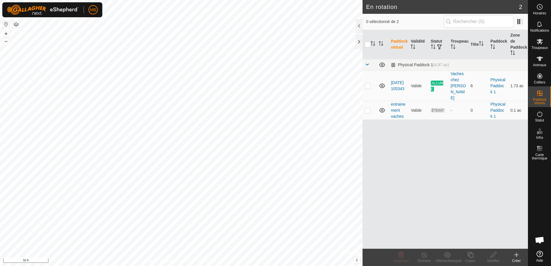
checkbox input "true"
click at [433, 81] on span "ALLUMÉ" at bounding box center [437, 86] width 12 height 11
click at [425, 257] on icon at bounding box center [424, 255] width 7 height 7
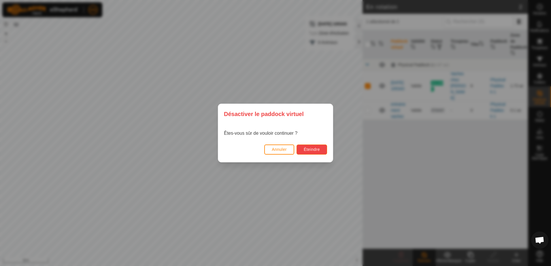
click at [310, 148] on span "Éteindre" at bounding box center [312, 149] width 16 height 5
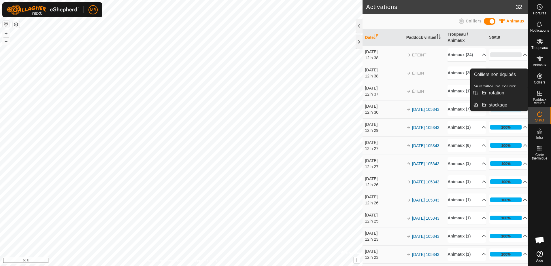
click at [539, 95] on icon at bounding box center [540, 93] width 7 height 7
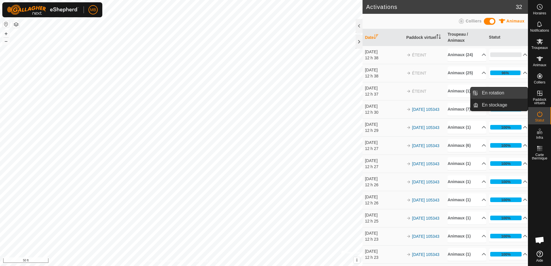
click at [500, 92] on link "En rotation" at bounding box center [503, 93] width 49 height 12
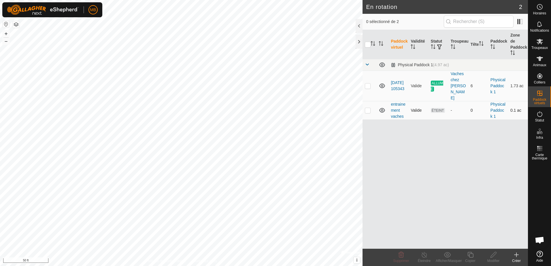
checkbox input "true"
click at [540, 62] on icon at bounding box center [540, 58] width 7 height 7
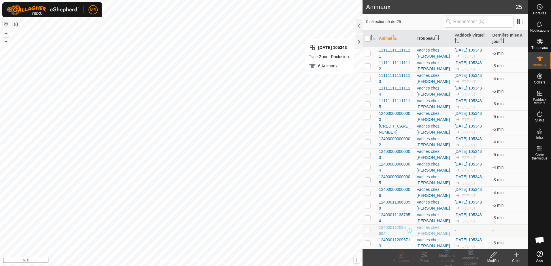
click at [367, 39] on input "checkbox" at bounding box center [368, 39] width 6 height 6
checkbox input "true"
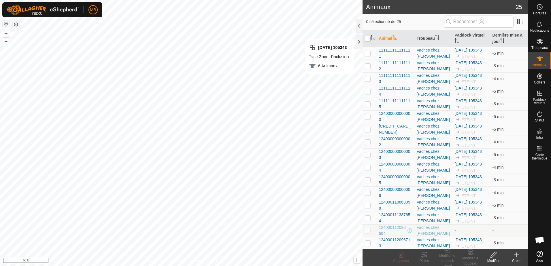
checkbox input "true"
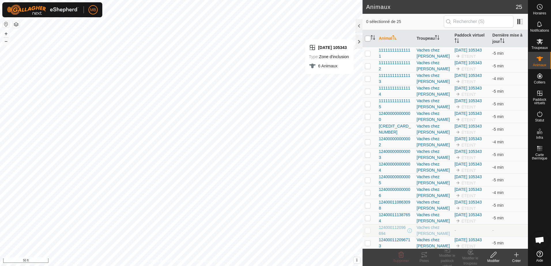
checkbox input "true"
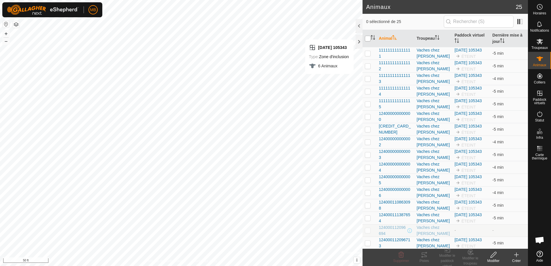
checkbox input "true"
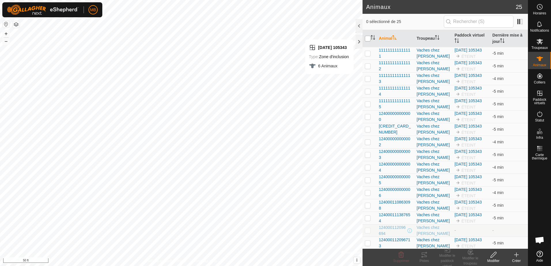
checkbox input "true"
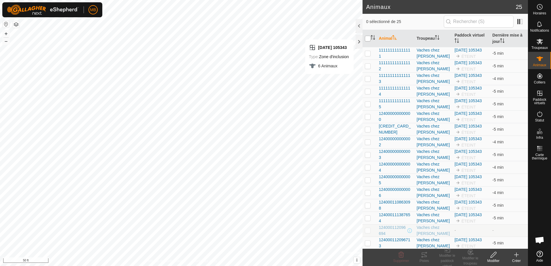
checkbox input "true"
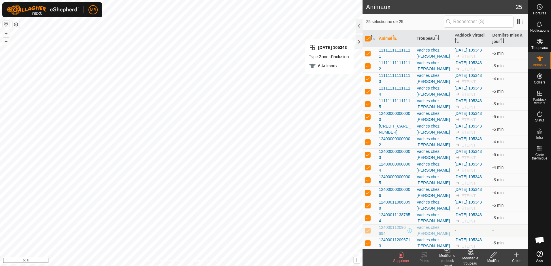
click at [445, 258] on div "Modifier le paddock virtuel" at bounding box center [447, 261] width 23 height 16
click at [461, 228] on link "Choisir un paddock virtuel..." at bounding box center [473, 231] width 75 height 12
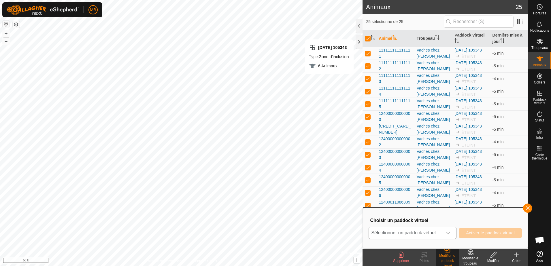
click at [448, 234] on icon "dropdown trigger" at bounding box center [449, 233] width 4 height 2
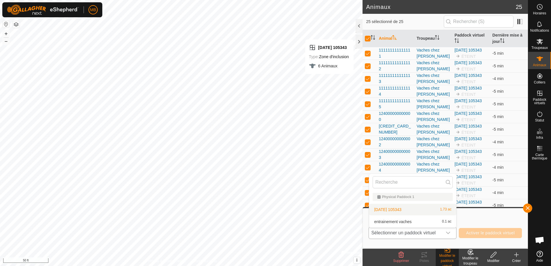
click at [405, 208] on li "[DATE] 105343 1.73 ac" at bounding box center [412, 210] width 87 height 12
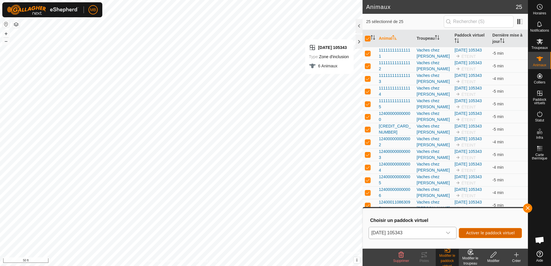
click at [474, 234] on span "Activer le paddock virtuel" at bounding box center [490, 233] width 49 height 5
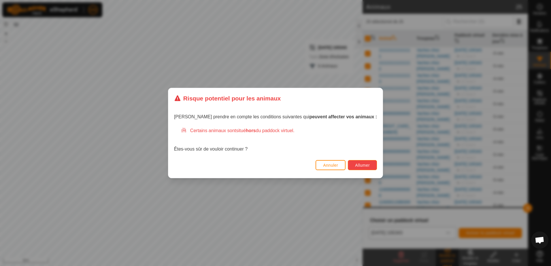
click at [355, 168] on span "Allumer" at bounding box center [362, 165] width 15 height 5
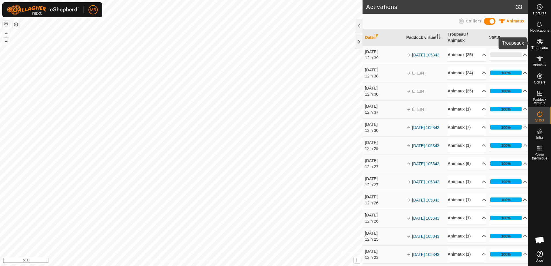
click at [540, 43] on icon at bounding box center [540, 41] width 6 height 5
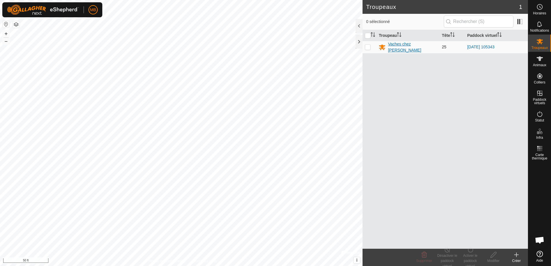
click at [415, 46] on div "Vaches chez [PERSON_NAME]" at bounding box center [412, 47] width 49 height 12
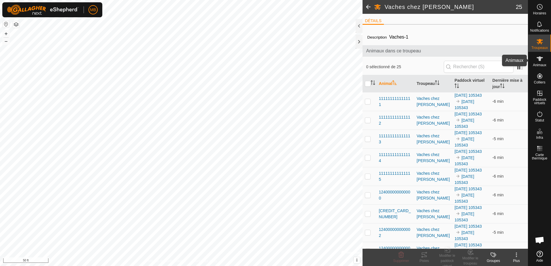
click at [541, 61] on icon at bounding box center [540, 58] width 7 height 7
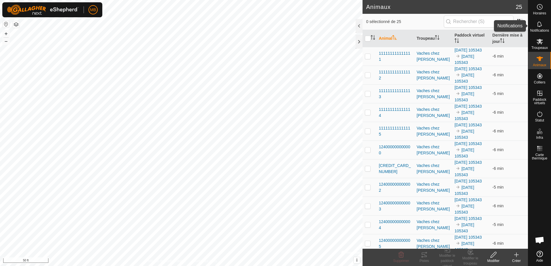
click at [540, 22] on icon at bounding box center [540, 23] width 5 height 5
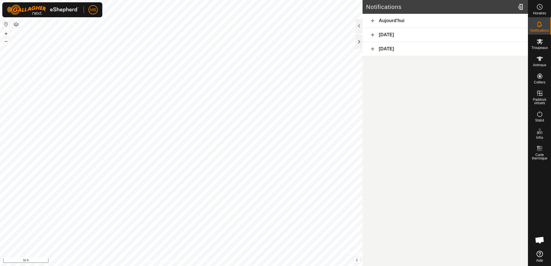
click at [509, 23] on div "Aujourd'hui" at bounding box center [446, 21] width 166 height 14
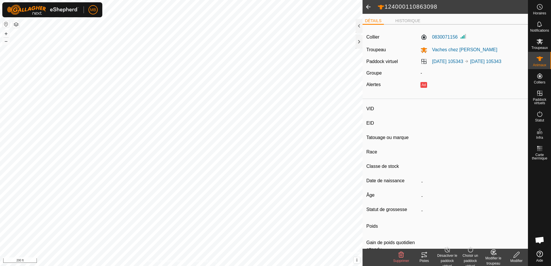
type input "-"
type input "124000110863098"
type input "carotte"
type input "CR"
type input "-"
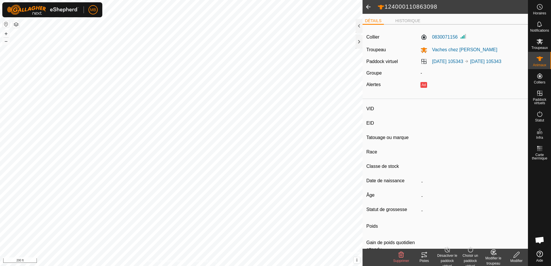
type input "02/2021"
type input "4 years 8 months"
type input "Enceinte"
type input "900 kg"
type input "-"
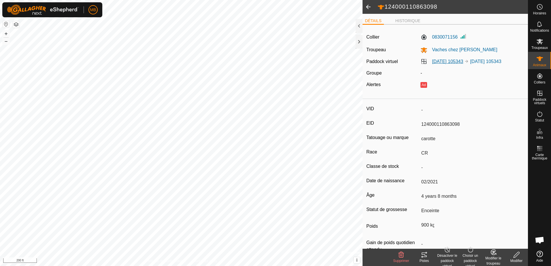
click at [449, 61] on link "[DATE] 105343" at bounding box center [447, 61] width 31 height 5
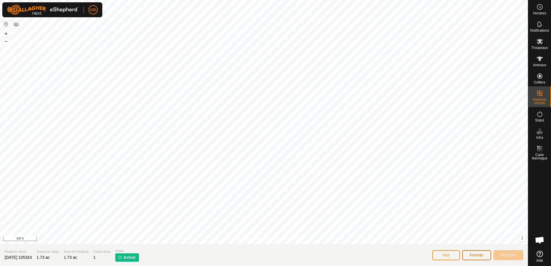
click at [470, 256] on span "Fermer" at bounding box center [477, 255] width 14 height 5
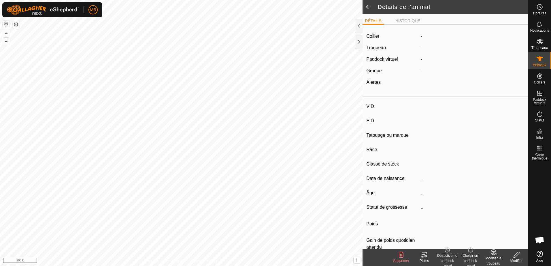
type input "-"
type input "124000110863098"
type input "carotte"
type input "CR"
type input "-"
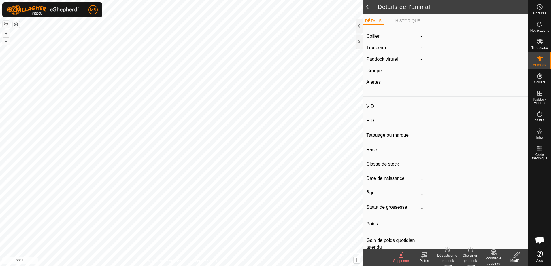
type input "02/2021"
type input "4 years 8 months"
type input "Enceinte"
type input "900 kg"
type input "-"
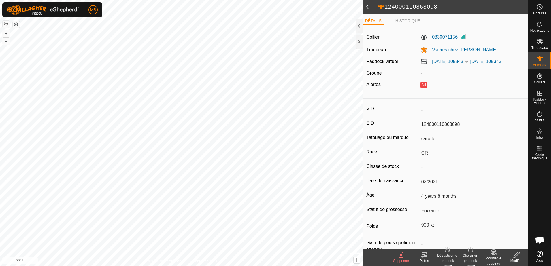
click at [441, 51] on span "Vaches chez [PERSON_NAME]" at bounding box center [463, 49] width 70 height 5
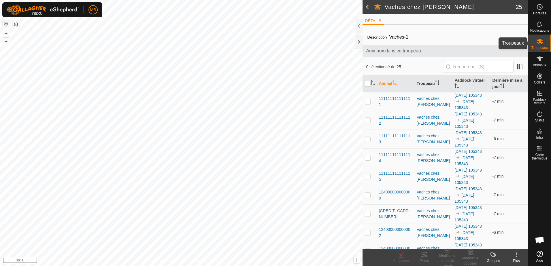
click at [539, 40] on icon at bounding box center [540, 41] width 6 height 5
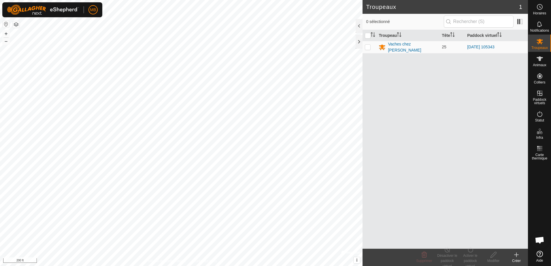
click at [514, 255] on icon at bounding box center [516, 255] width 7 height 7
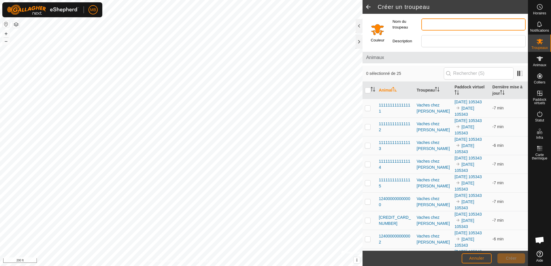
click at [428, 20] on input "Nom du troupeau" at bounding box center [474, 24] width 104 height 12
type input "perdu"
click at [411, 49] on div "Description" at bounding box center [459, 41] width 138 height 17
click at [513, 258] on span "Créer" at bounding box center [511, 258] width 11 height 5
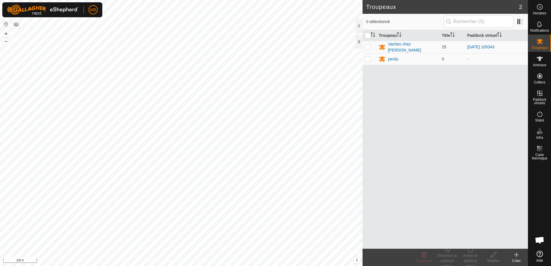
click at [515, 256] on icon at bounding box center [516, 255] width 7 height 7
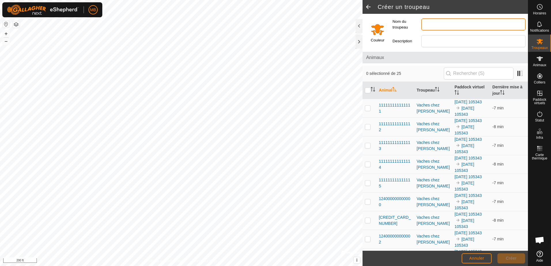
click at [429, 22] on input "Nom du troupeau" at bounding box center [474, 24] width 104 height 12
type input "Caravane"
click at [512, 258] on span "Créer" at bounding box center [511, 258] width 11 height 5
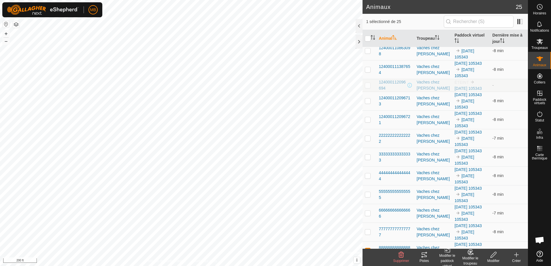
scroll to position [261, 0]
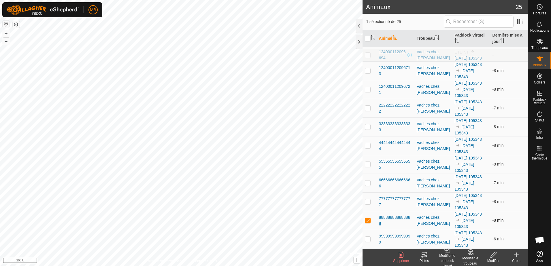
click at [397, 217] on span "888888888888888" at bounding box center [395, 221] width 33 height 12
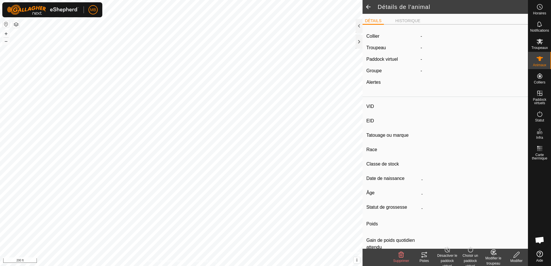
type input "-"
type input "888888888888888"
type input "-"
type input "LH"
type input "-"
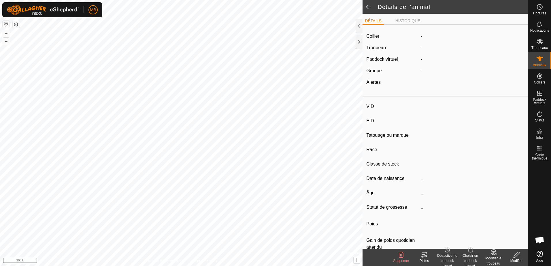
type input "450 kg"
type input "-"
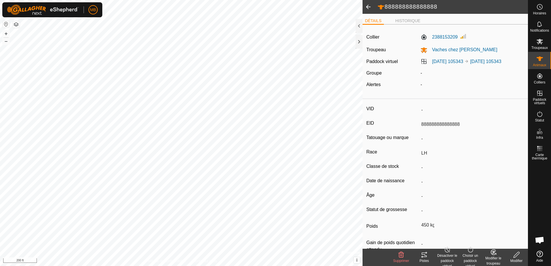
click at [397, 217] on div "VID - EID 888888888888888 Tatouage ou marque - Race LH Classe de stock - Date d…" at bounding box center [446, 183] width 166 height 163
click at [452, 48] on span "Vaches chez [PERSON_NAME]" at bounding box center [463, 49] width 70 height 5
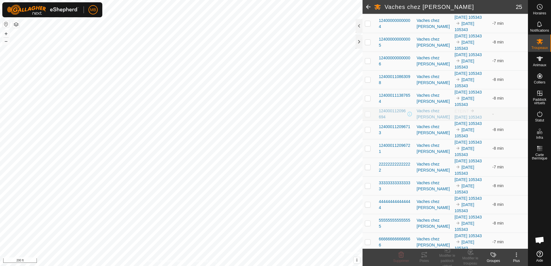
scroll to position [306, 0]
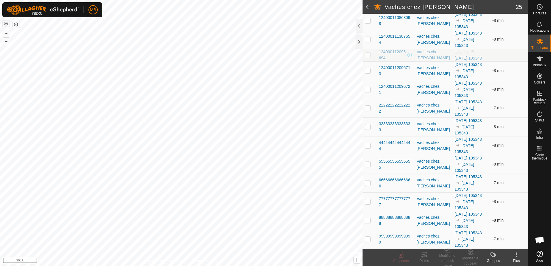
click at [369, 221] on p-checkbox at bounding box center [368, 220] width 6 height 5
click at [466, 256] on change-mob-svg-icon at bounding box center [470, 252] width 23 height 7
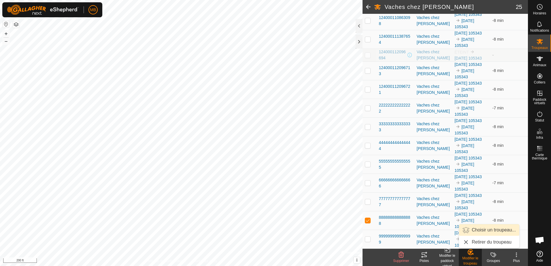
click at [479, 232] on link "Choisir un troupeau..." at bounding box center [489, 231] width 60 height 12
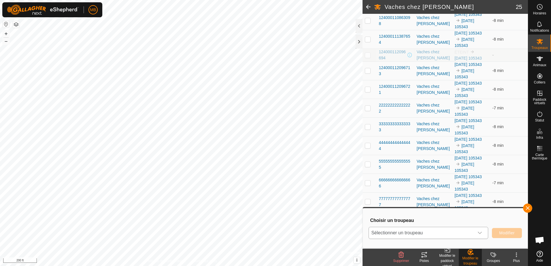
click at [475, 230] on div "dropdown trigger" at bounding box center [480, 234] width 12 height 12
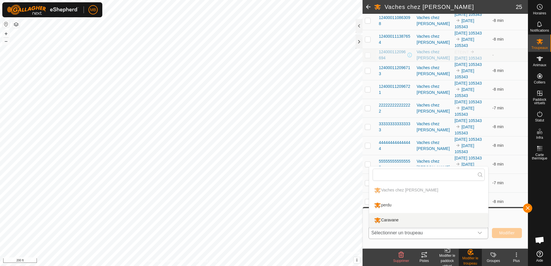
click at [440, 222] on li "Caravane" at bounding box center [428, 220] width 119 height 14
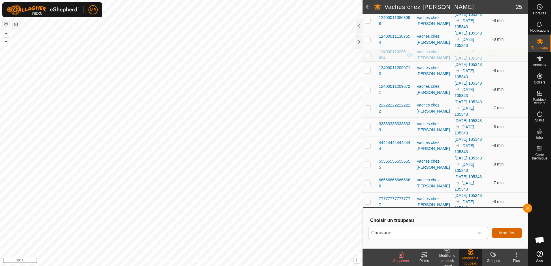
click at [508, 236] on span "Modifier" at bounding box center [507, 233] width 16 height 5
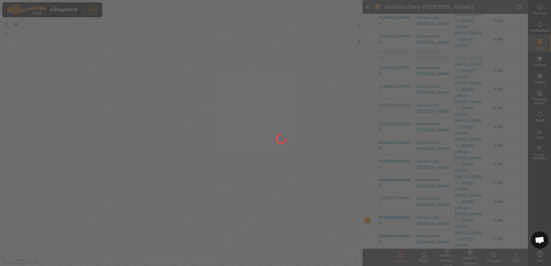
checkbox input "false"
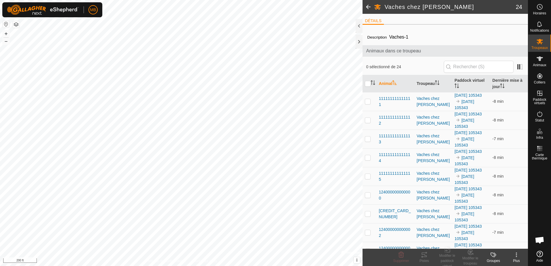
scroll to position [287, 0]
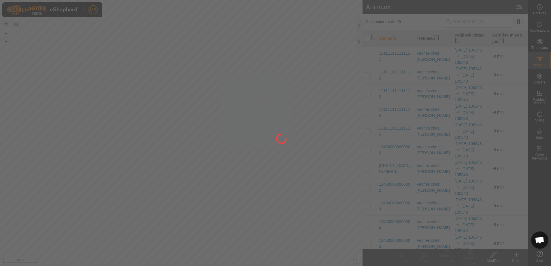
click at [253, 152] on div at bounding box center [275, 133] width 551 height 266
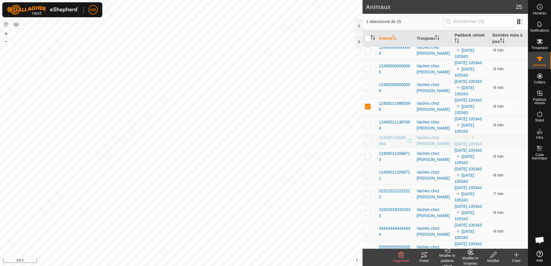
scroll to position [163, 0]
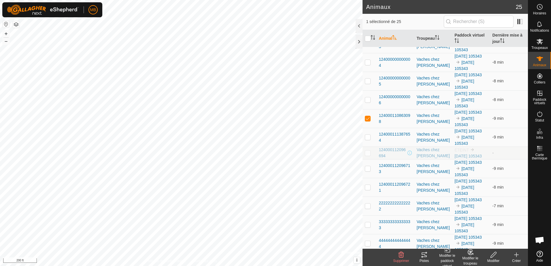
click at [447, 260] on div "Modifier le paddock virtuel" at bounding box center [447, 261] width 23 height 16
click at [472, 257] on div "Modifier le troupeau" at bounding box center [470, 261] width 23 height 10
click at [484, 229] on link "Choisir un troupeau..." at bounding box center [489, 231] width 60 height 12
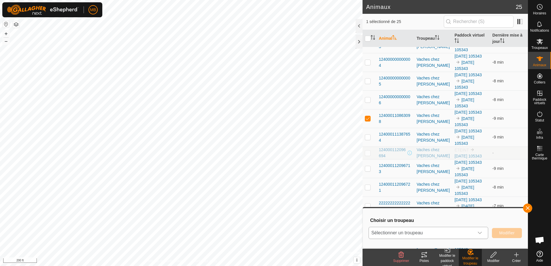
click at [480, 233] on icon "dropdown trigger" at bounding box center [480, 233] width 5 height 5
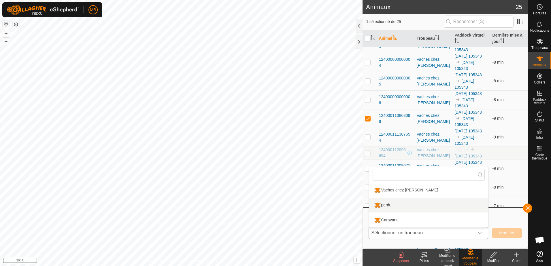
click at [410, 209] on li "perdu" at bounding box center [428, 205] width 119 height 14
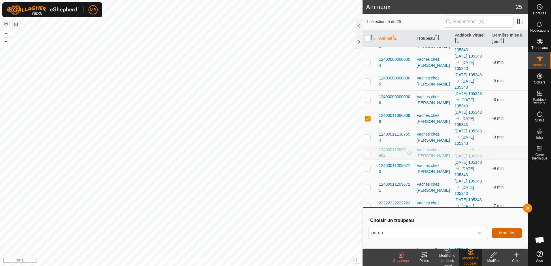
click at [500, 231] on span "Modifier" at bounding box center [507, 233] width 16 height 5
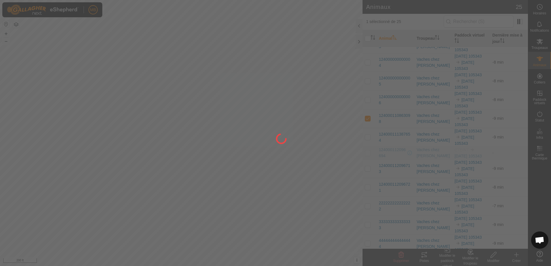
checkbox input "false"
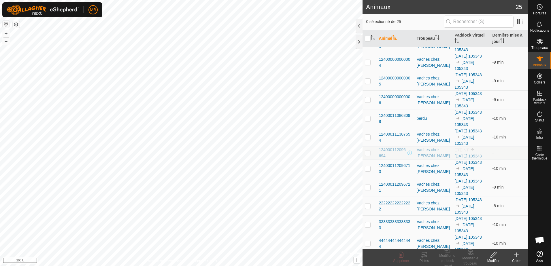
scroll to position [261, 0]
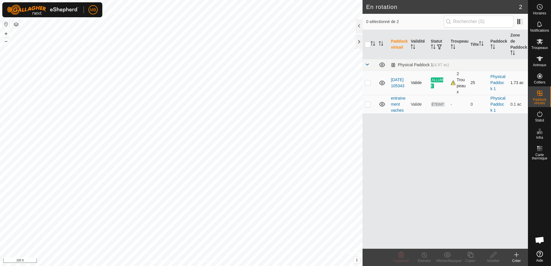
click at [462, 75] on div "2 Troupeaux" at bounding box center [458, 83] width 15 height 24
click at [454, 74] on div "2 Troupeaux" at bounding box center [458, 83] width 15 height 24
click at [366, 80] on p-checkbox at bounding box center [368, 82] width 6 height 5
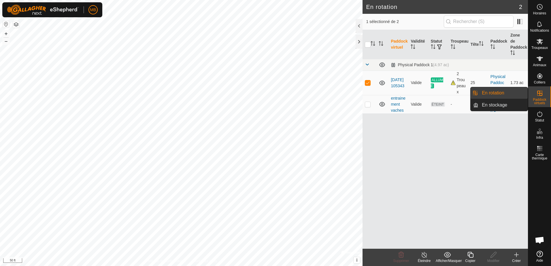
click at [543, 92] on icon at bounding box center [540, 93] width 7 height 7
click at [519, 93] on link "En rotation" at bounding box center [503, 93] width 49 height 12
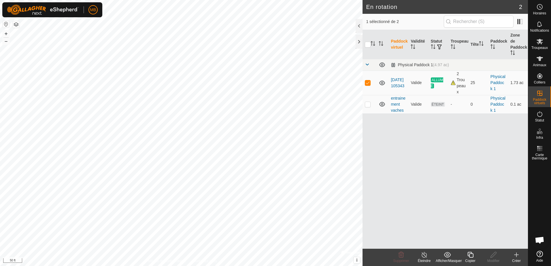
checkbox input "false"
checkbox input "true"
checkbox input "false"
click at [426, 258] on line at bounding box center [424, 255] width 5 height 5
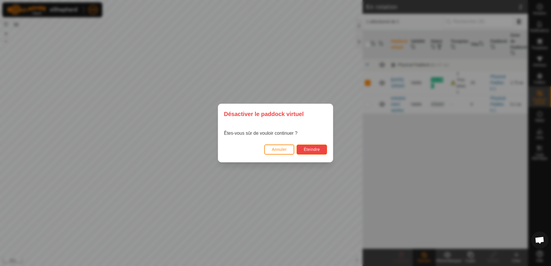
click at [311, 149] on span "Éteindre" at bounding box center [312, 149] width 16 height 5
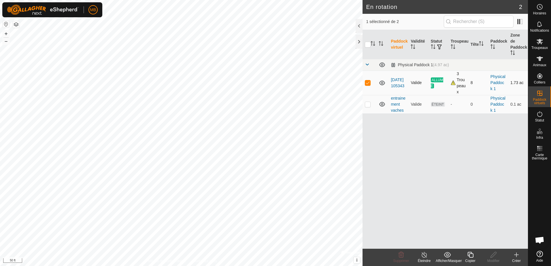
click at [414, 73] on td "Valide" at bounding box center [419, 83] width 20 height 25
click at [366, 102] on p-checkbox at bounding box center [368, 104] width 6 height 5
checkbox input "true"
click at [369, 80] on p-checkbox at bounding box center [368, 82] width 6 height 5
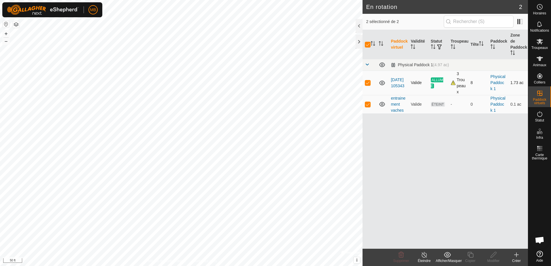
checkbox input "false"
click at [493, 256] on icon at bounding box center [493, 255] width 7 height 7
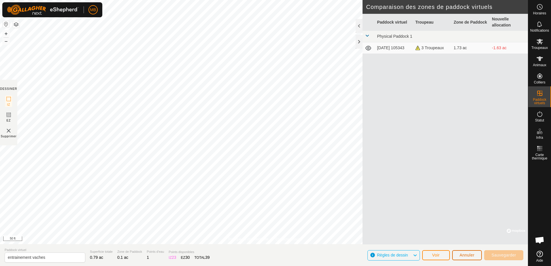
click at [465, 256] on span "Annuler" at bounding box center [467, 255] width 15 height 5
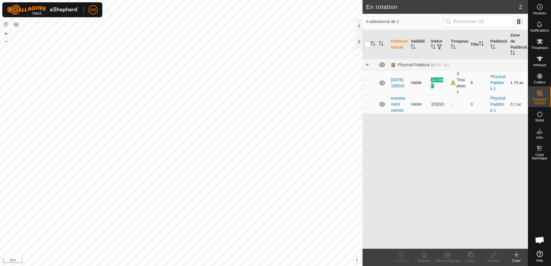
click at [369, 80] on p-checkbox at bounding box center [368, 82] width 6 height 5
checkbox input "true"
click at [425, 256] on line at bounding box center [424, 255] width 5 height 5
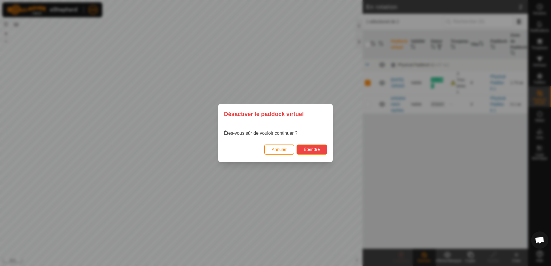
click at [306, 150] on span "Éteindre" at bounding box center [312, 149] width 16 height 5
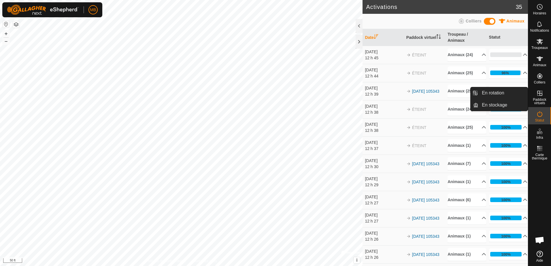
click at [541, 95] on icon at bounding box center [540, 93] width 7 height 7
click at [497, 93] on link "En rotation" at bounding box center [503, 93] width 49 height 12
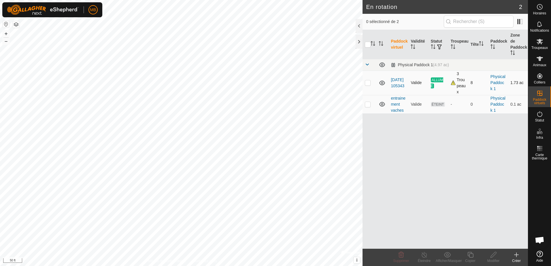
click at [369, 80] on p-checkbox at bounding box center [368, 82] width 6 height 5
click at [542, 58] on icon at bounding box center [540, 59] width 6 height 5
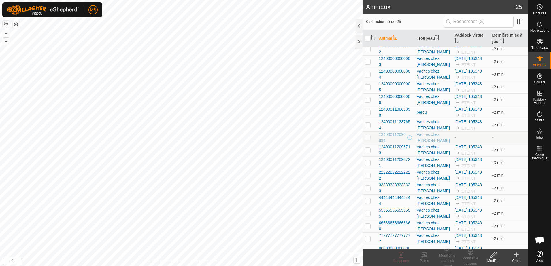
scroll to position [7, 0]
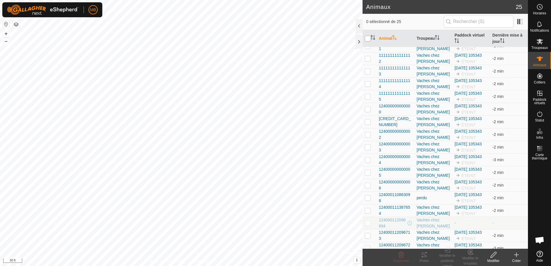
click at [368, 39] on input "checkbox" at bounding box center [368, 39] width 6 height 6
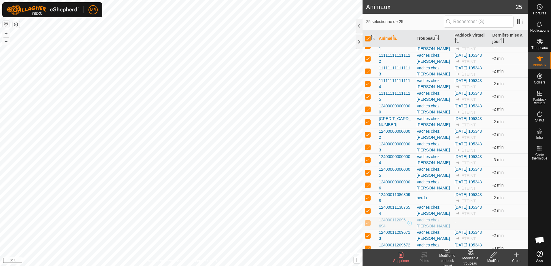
click at [445, 257] on div "Modifier le paddock virtuel" at bounding box center [447, 261] width 23 height 16
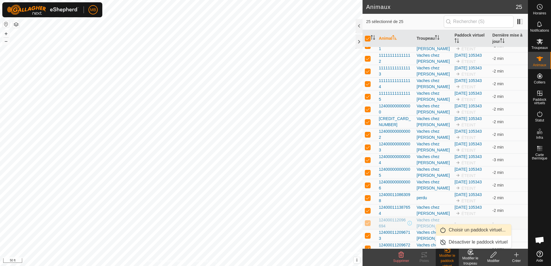
click at [464, 231] on link "Choisir un paddock virtuel..." at bounding box center [473, 231] width 75 height 12
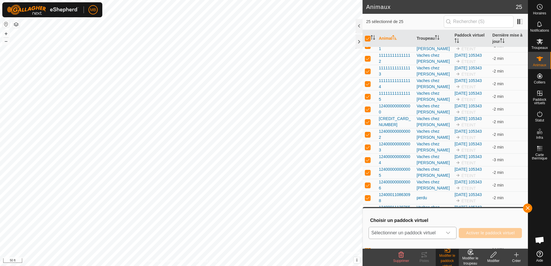
click at [451, 234] on div "dropdown trigger" at bounding box center [449, 234] width 12 height 12
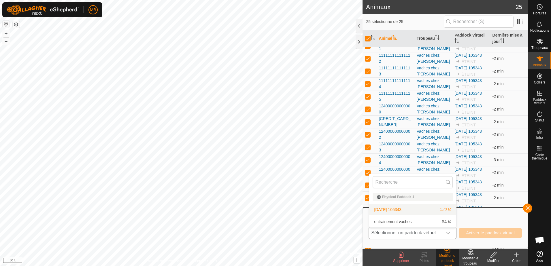
click at [416, 210] on li "[DATE] 105343 1.73 ac" at bounding box center [412, 210] width 87 height 12
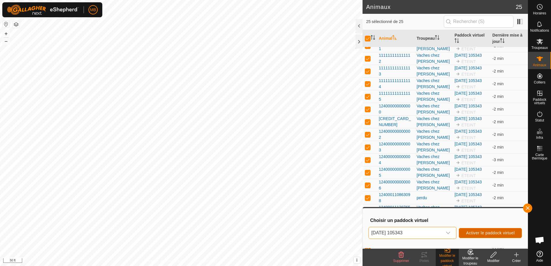
click at [473, 232] on span "Activer le paddock virtuel" at bounding box center [490, 233] width 49 height 5
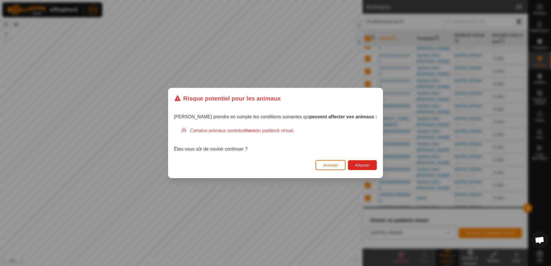
click at [323, 165] on span "Annuler" at bounding box center [330, 165] width 15 height 5
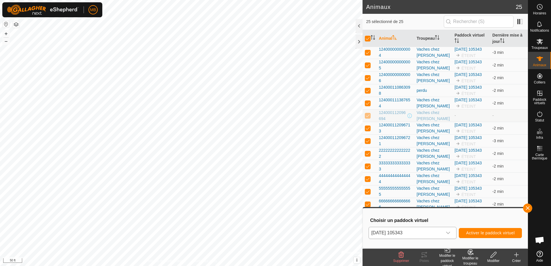
scroll to position [177, 0]
click at [367, 93] on p-checkbox at bounding box center [368, 90] width 6 height 5
click at [530, 208] on button "button" at bounding box center [527, 208] width 9 height 9
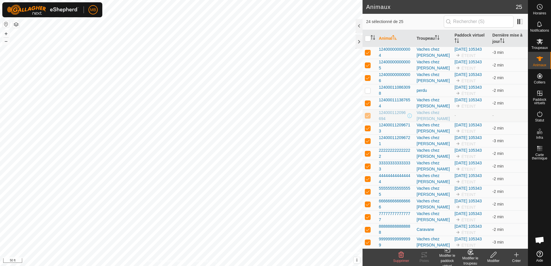
scroll to position [260, 0]
click at [367, 228] on p-checkbox at bounding box center [368, 230] width 6 height 5
click at [447, 258] on div "Modifier le paddock virtuel" at bounding box center [447, 261] width 23 height 16
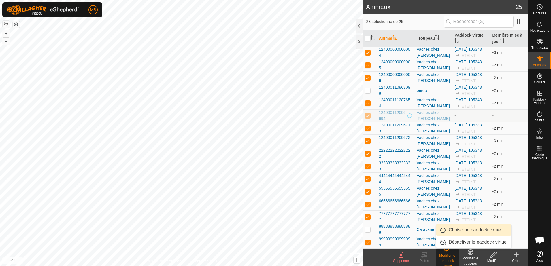
click at [466, 230] on link "Choisir un paddock virtuel..." at bounding box center [473, 231] width 75 height 12
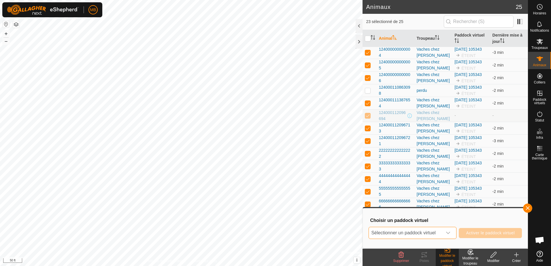
click at [438, 233] on span "Sélectionner un paddock virtuel" at bounding box center [406, 234] width 74 height 12
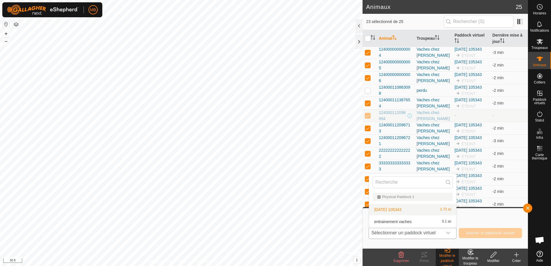
click at [421, 211] on li "[DATE] 105343 1.73 ac" at bounding box center [412, 210] width 87 height 12
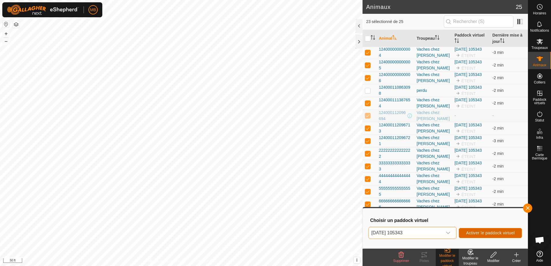
click at [474, 232] on span "Activer le paddock virtuel" at bounding box center [490, 233] width 49 height 5
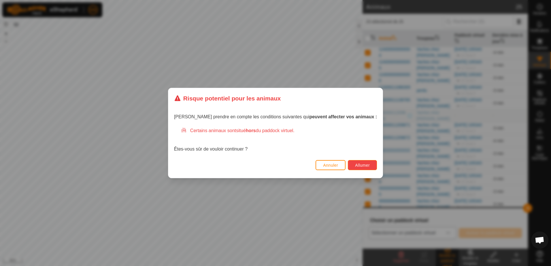
click at [355, 163] on span "Allumer" at bounding box center [362, 165] width 15 height 5
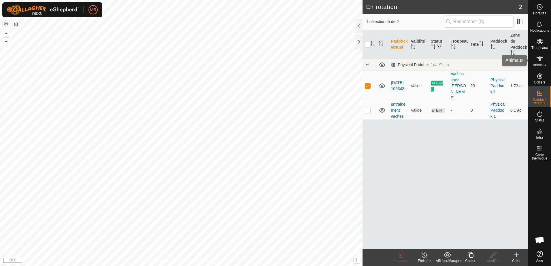
click at [541, 61] on icon at bounding box center [540, 58] width 7 height 7
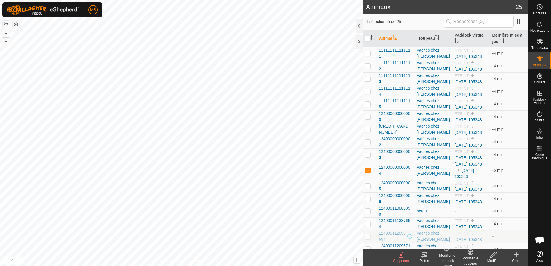
click at [448, 263] on div "Modifier le paddock virtuel" at bounding box center [447, 261] width 23 height 16
click at [461, 230] on link "Choisir un paddock virtuel..." at bounding box center [473, 231] width 75 height 12
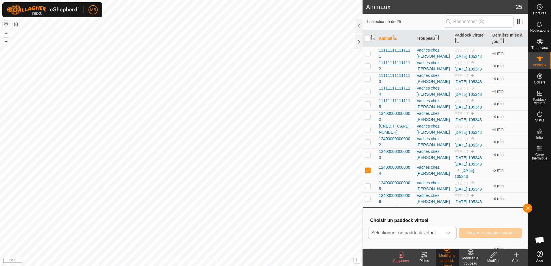
click at [444, 232] on div "dropdown trigger" at bounding box center [449, 234] width 12 height 12
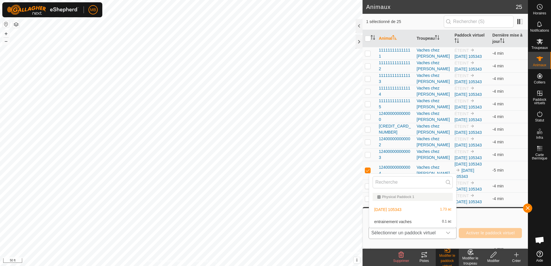
click at [399, 209] on li "[DATE] 105343 1.73 ac" at bounding box center [412, 210] width 87 height 12
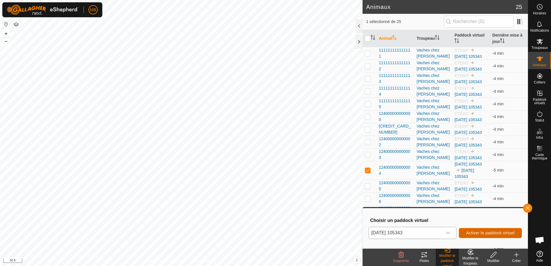
click at [480, 233] on span "Activer le paddock virtuel" at bounding box center [490, 233] width 49 height 5
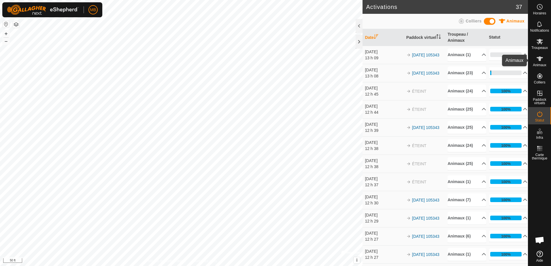
click at [537, 63] on es-animals-svg-icon at bounding box center [540, 58] width 10 height 9
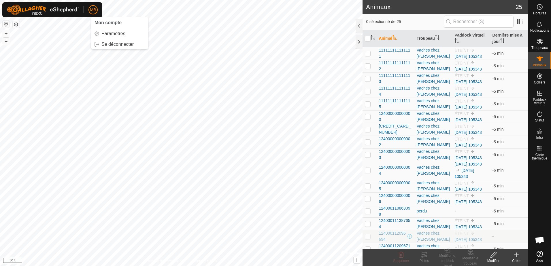
click at [94, 9] on span "MB" at bounding box center [93, 10] width 6 height 6
click at [104, 33] on link "Paramètres" at bounding box center [119, 33] width 57 height 9
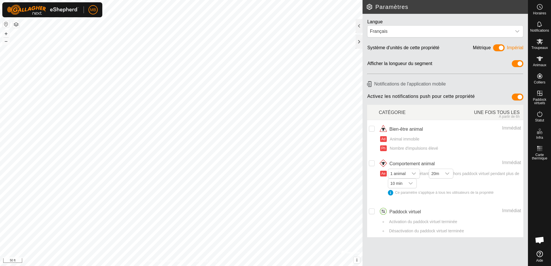
click at [519, 60] on div "Afficher la longueur du segment" at bounding box center [446, 64] width 166 height 16
click at [518, 65] on span at bounding box center [518, 63] width 12 height 7
click at [360, 29] on div at bounding box center [359, 26] width 7 height 14
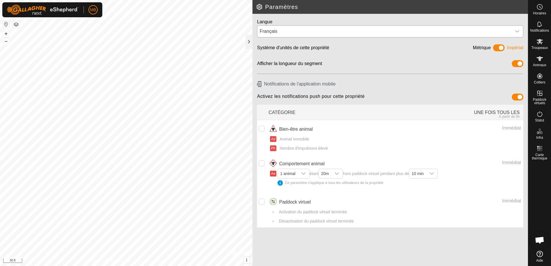
click at [517, 32] on icon "dropdown trigger" at bounding box center [517, 31] width 5 height 5
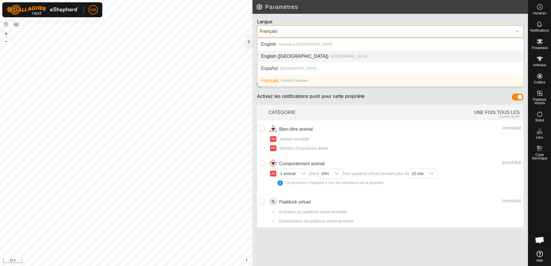
click at [290, 54] on li "English ([GEOGRAPHIC_DATA]) [GEOGRAPHIC_DATA]" at bounding box center [391, 57] width 266 height 12
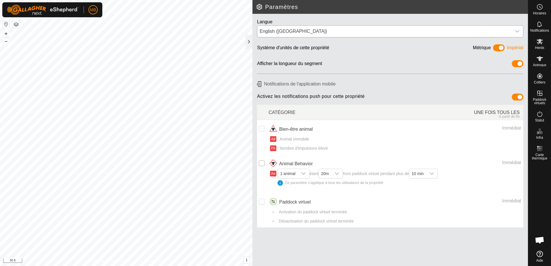
click at [262, 164] on input "checkbox" at bounding box center [262, 164] width 6 height 6
click at [261, 201] on input "Row Unselected" at bounding box center [262, 202] width 6 height 6
click at [515, 202] on icon "dropdown trigger" at bounding box center [515, 204] width 5 height 5
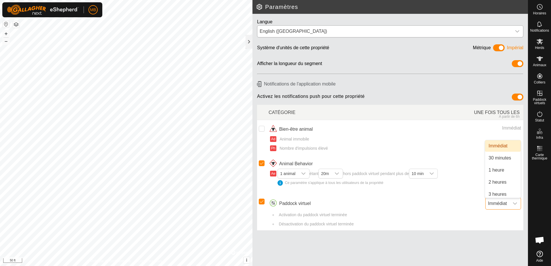
click at [461, 209] on div "Immédiat" at bounding box center [468, 204] width 105 height 12
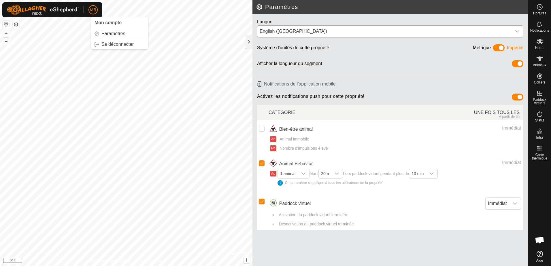
click at [95, 14] on p-avatar "MB" at bounding box center [93, 9] width 9 height 9
click at [106, 31] on link "Paramètres" at bounding box center [119, 33] width 57 height 9
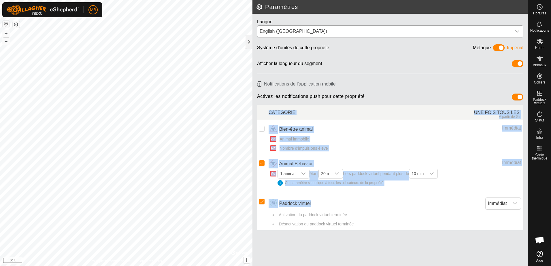
drag, startPoint x: 407, startPoint y: 245, endPoint x: 402, endPoint y: 199, distance: 46.9
click at [402, 199] on div "Langue English ([GEOGRAPHIC_DATA]) Système d'unités de cette propriété Métrique…" at bounding box center [391, 140] width 276 height 253
drag, startPoint x: 402, startPoint y: 199, endPoint x: 412, endPoint y: 234, distance: 36.6
click at [412, 234] on article "Notifications de l'application mobile Activez les notifications push pour cette…" at bounding box center [391, 156] width 276 height 159
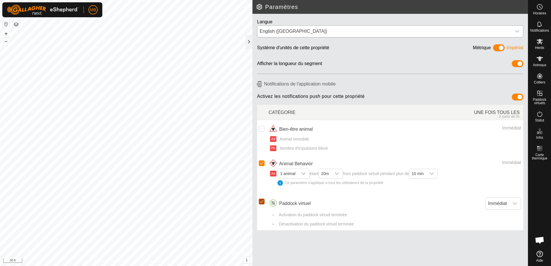
click at [261, 200] on input "Row Selected" at bounding box center [262, 202] width 6 height 6
click at [516, 31] on icon "dropdown trigger" at bounding box center [517, 31] width 5 height 5
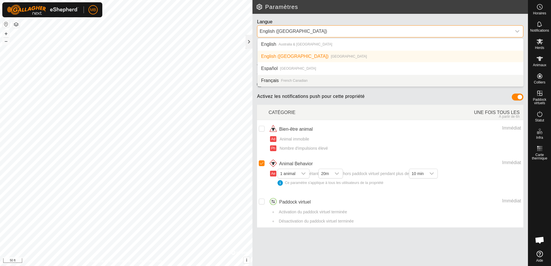
click at [313, 82] on li "Français French Canadian" at bounding box center [391, 81] width 266 height 12
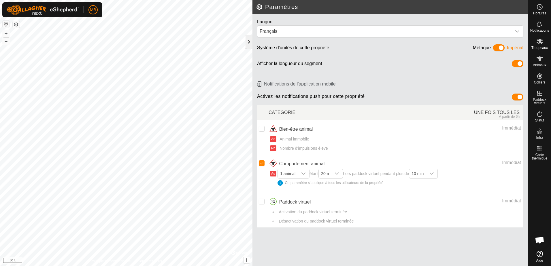
click at [249, 40] on div at bounding box center [249, 42] width 7 height 14
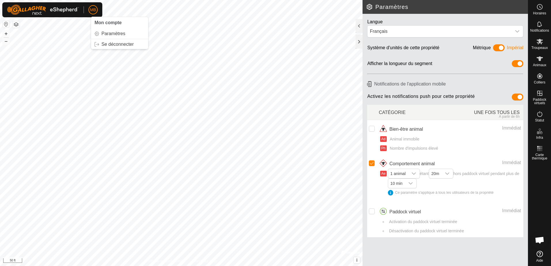
click at [91, 9] on span "MB" at bounding box center [93, 10] width 6 height 6
click at [105, 32] on link "Paramètres" at bounding box center [119, 33] width 57 height 9
click at [541, 24] on icon at bounding box center [540, 24] width 7 height 7
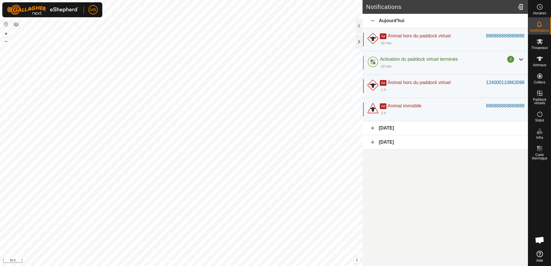
click at [541, 24] on icon at bounding box center [540, 24] width 7 height 7
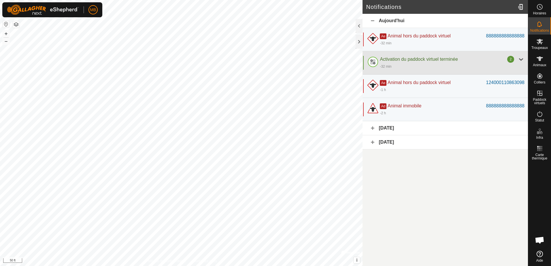
click at [522, 56] on div "Activation du paddock virtuel terminée 2 -32 min" at bounding box center [446, 62] width 166 height 23
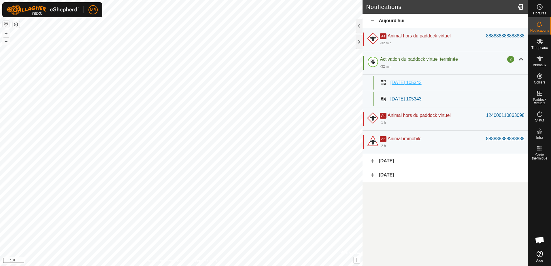
click at [446, 81] on div "[DATE] 105343" at bounding box center [457, 82] width 134 height 7
click at [447, 104] on div "[DATE] 105343" at bounding box center [446, 99] width 166 height 16
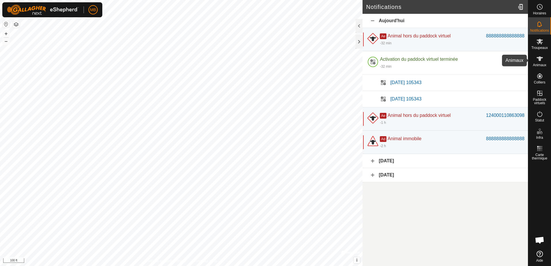
click at [540, 59] on icon at bounding box center [540, 59] width 6 height 5
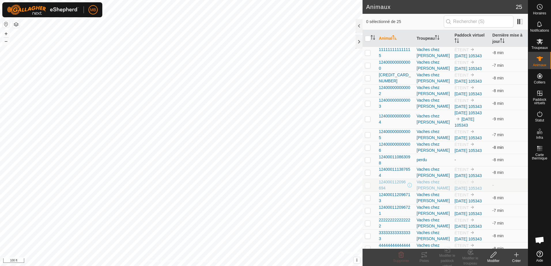
scroll to position [50, 0]
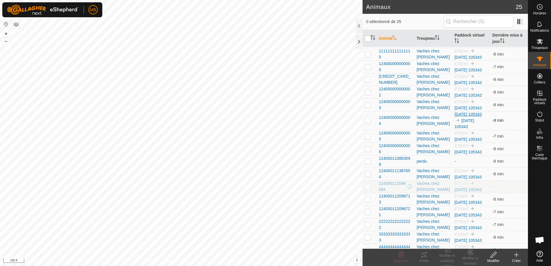
click at [464, 117] on link "[DATE] 105343" at bounding box center [468, 114] width 27 height 5
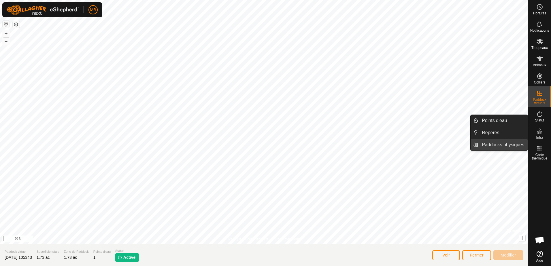
click at [505, 146] on link "Paddocks physiques" at bounding box center [503, 145] width 49 height 12
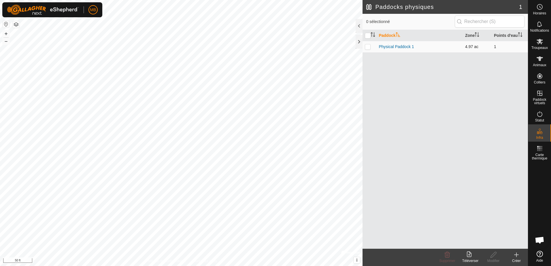
click at [368, 46] on p-checkbox at bounding box center [368, 46] width 6 height 5
click at [493, 259] on div "Modifier" at bounding box center [493, 261] width 23 height 5
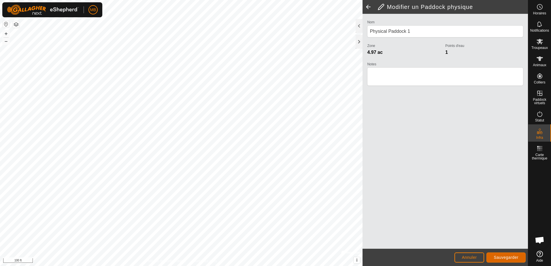
click at [503, 258] on span "Sauvegarder" at bounding box center [506, 257] width 25 height 5
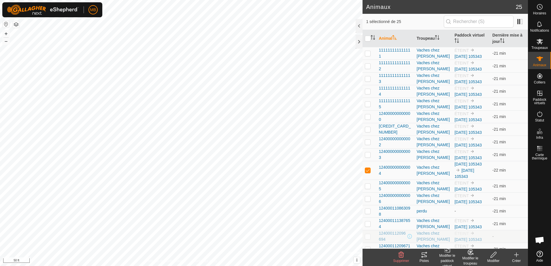
click at [448, 257] on div "Modifier le paddock virtuel" at bounding box center [447, 261] width 23 height 16
click at [467, 229] on link "Choisir un paddock virtuel..." at bounding box center [473, 231] width 75 height 12
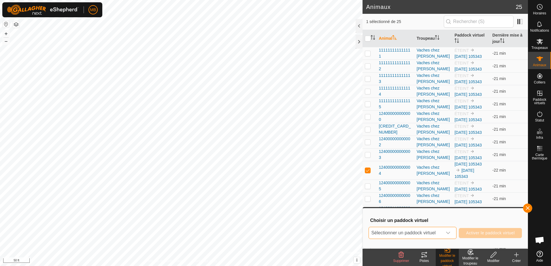
click at [418, 232] on span "Sélectionner un paddock virtuel" at bounding box center [406, 234] width 74 height 12
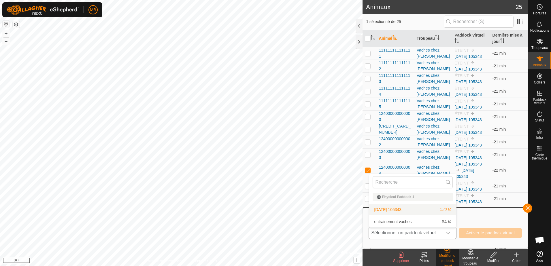
click at [406, 207] on li "[DATE] 105343 1.73 ac" at bounding box center [412, 210] width 87 height 12
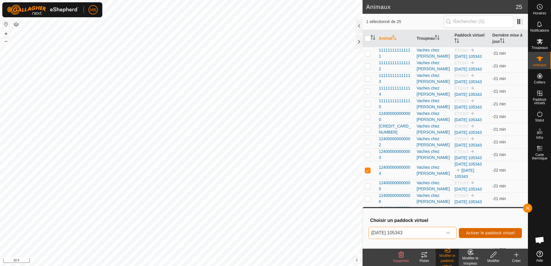
click at [495, 234] on span "Activer le paddock virtuel" at bounding box center [490, 233] width 49 height 5
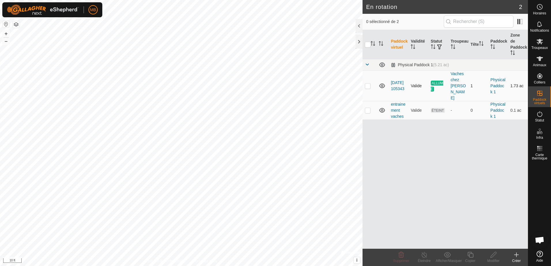
click at [368, 84] on p-checkbox at bounding box center [368, 86] width 6 height 5
click at [516, 254] on icon at bounding box center [516, 255] width 7 height 7
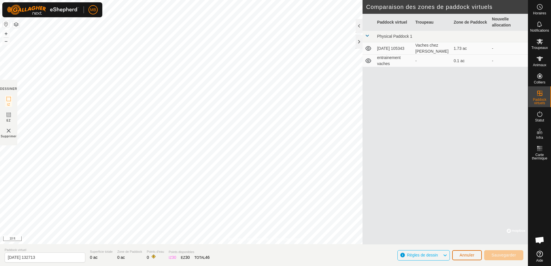
click at [468, 256] on span "Annuler" at bounding box center [467, 255] width 15 height 5
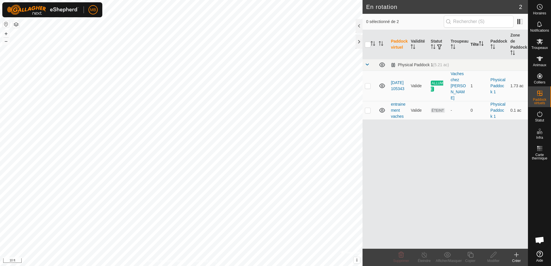
click at [474, 40] on th "Tête" at bounding box center [479, 44] width 20 height 29
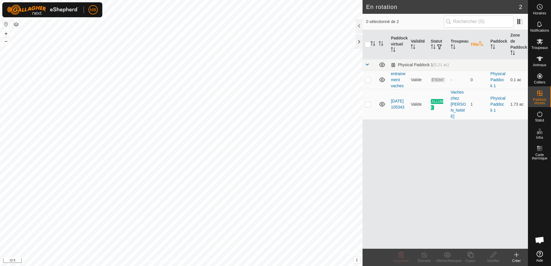
click at [474, 40] on th "Tête" at bounding box center [479, 44] width 20 height 29
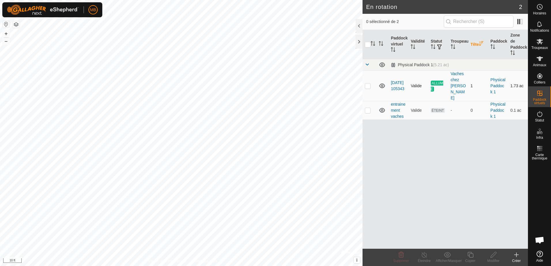
click at [367, 84] on p-checkbox at bounding box center [368, 86] width 6 height 5
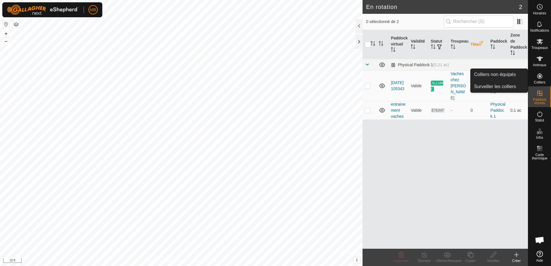
click at [541, 79] on icon at bounding box center [540, 76] width 7 height 7
click at [493, 75] on link "Colliers non équipés" at bounding box center [499, 75] width 57 height 12
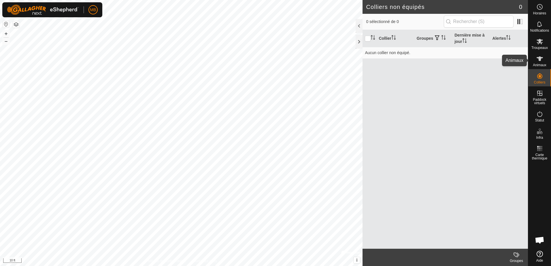
click at [541, 60] on icon at bounding box center [540, 59] width 6 height 5
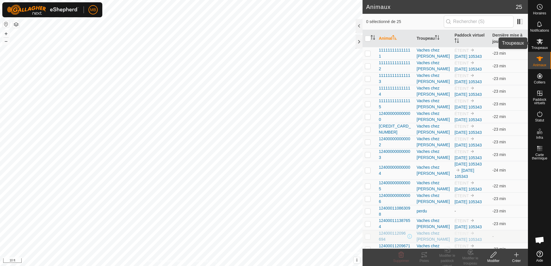
click at [542, 41] on icon at bounding box center [540, 41] width 7 height 7
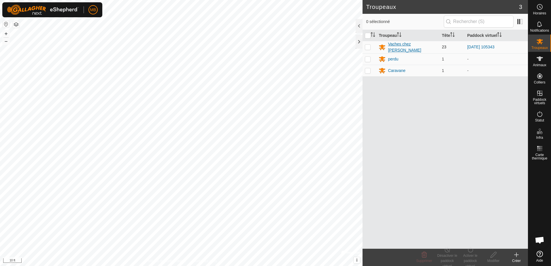
click at [400, 43] on div "Vaches chez [PERSON_NAME]" at bounding box center [408, 47] width 59 height 12
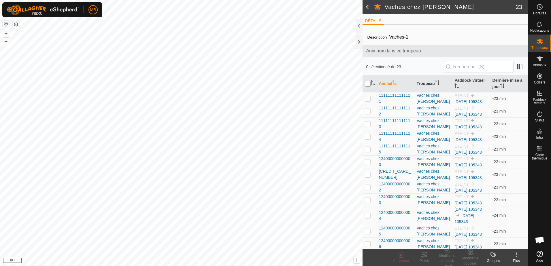
click at [368, 84] on input "checkbox" at bounding box center [368, 84] width 6 height 6
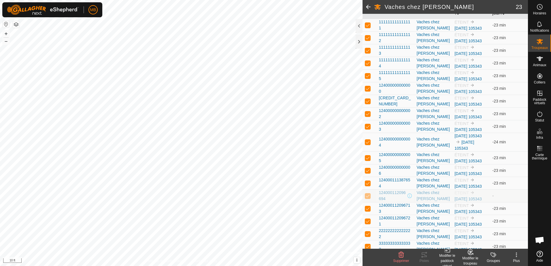
scroll to position [87, 0]
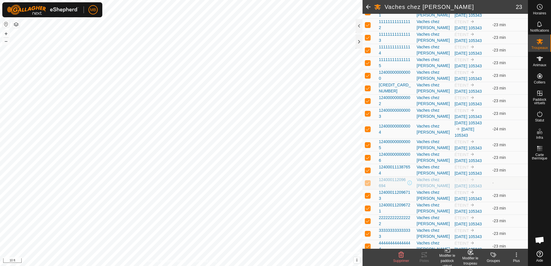
click at [448, 256] on div "Modifier le paddock virtuel" at bounding box center [447, 261] width 23 height 16
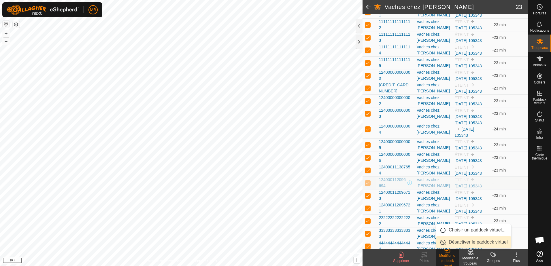
click at [461, 241] on link "Désactiver le paddock virtuel" at bounding box center [473, 243] width 75 height 12
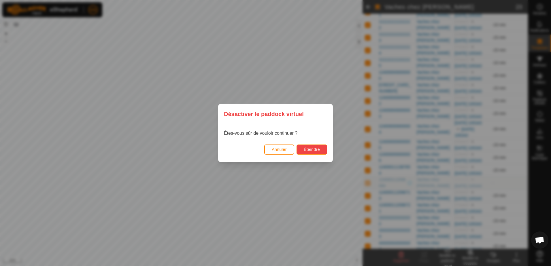
click at [313, 149] on span "Éteindre" at bounding box center [312, 149] width 16 height 5
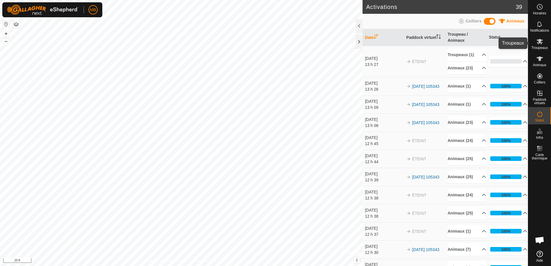
click at [542, 45] on es-mob-svg-icon at bounding box center [540, 41] width 10 height 9
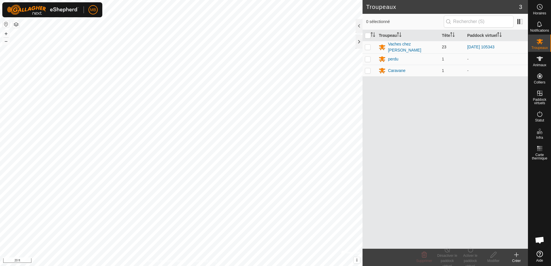
click at [366, 48] on p-checkbox at bounding box center [368, 47] width 6 height 5
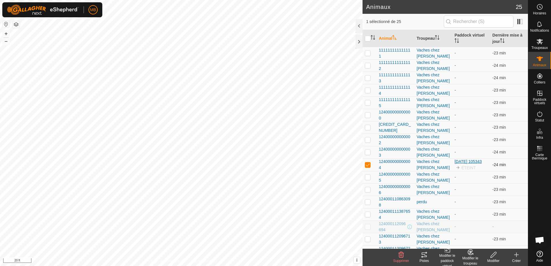
click at [456, 163] on link "[DATE] 105343" at bounding box center [468, 161] width 27 height 5
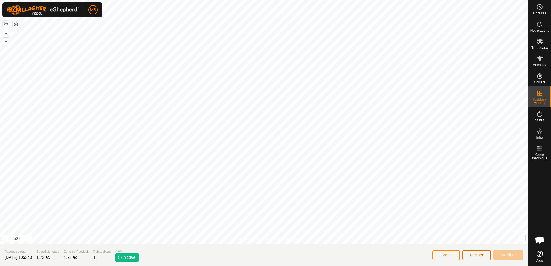
click at [473, 259] on button "Fermer" at bounding box center [477, 256] width 29 height 10
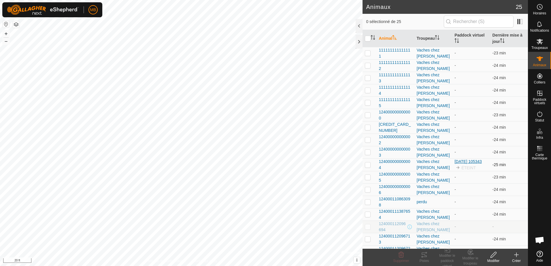
click at [462, 163] on link "[DATE] 105343" at bounding box center [468, 161] width 27 height 5
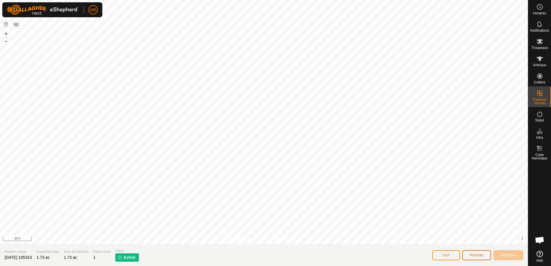
click at [481, 257] on span "Fermer" at bounding box center [477, 255] width 14 height 5
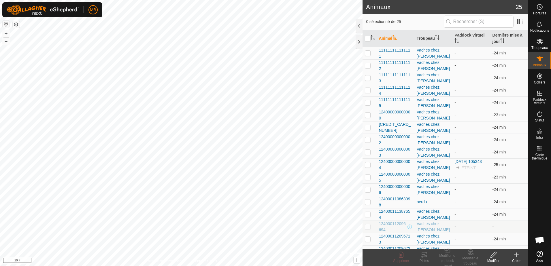
click at [365, 167] on p-checkbox at bounding box center [368, 165] width 6 height 5
click at [450, 255] on div "Modifier le paddock virtuel" at bounding box center [447, 261] width 23 height 16
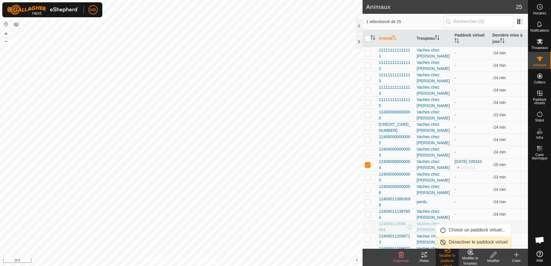
click at [457, 241] on link "Désactiver le paddock virtuel" at bounding box center [473, 243] width 75 height 12
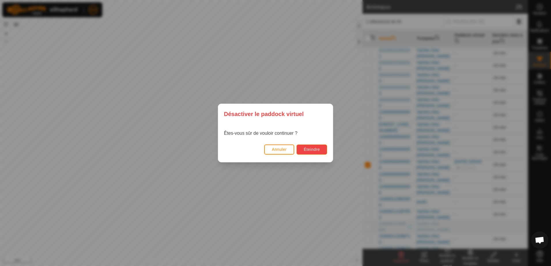
click at [310, 150] on span "Éteindre" at bounding box center [312, 149] width 16 height 5
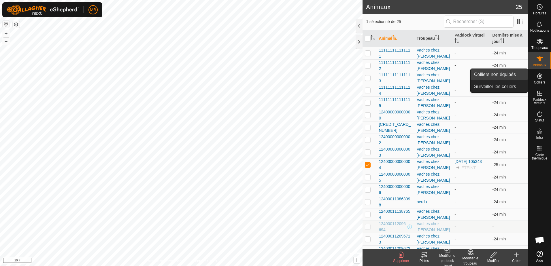
click at [496, 76] on link "Colliers non équipés" at bounding box center [499, 75] width 57 height 12
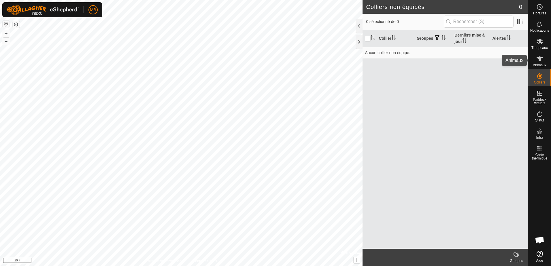
click at [541, 63] on es-animals-svg-icon at bounding box center [540, 58] width 10 height 9
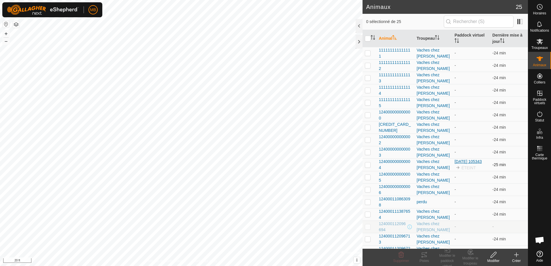
click at [461, 164] on link "[DATE] 105343" at bounding box center [468, 161] width 27 height 5
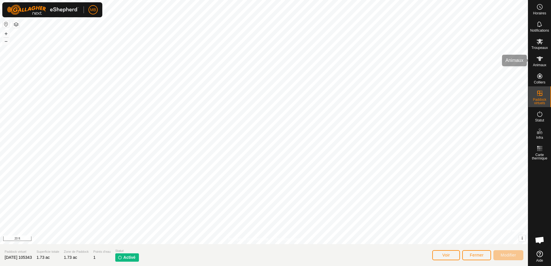
click at [542, 61] on icon at bounding box center [540, 58] width 7 height 7
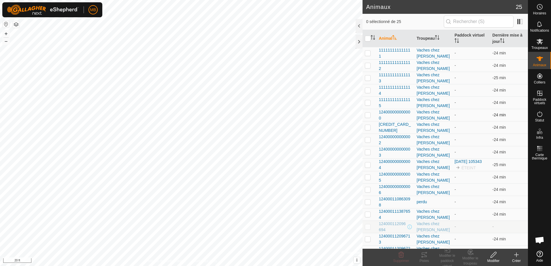
click at [455, 115] on td "-" at bounding box center [471, 115] width 38 height 12
click at [455, 115] on app-display-virtual-paddock-transition "-" at bounding box center [455, 115] width 1 height 5
click at [368, 38] on input "checkbox" at bounding box center [368, 39] width 6 height 6
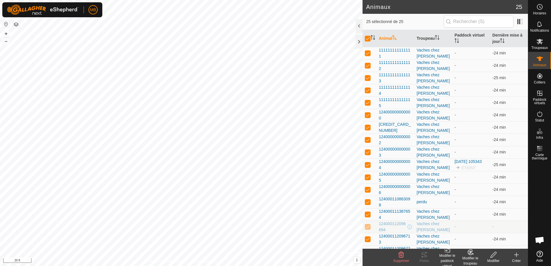
click at [445, 256] on div "Modifier le paddock virtuel" at bounding box center [447, 261] width 23 height 16
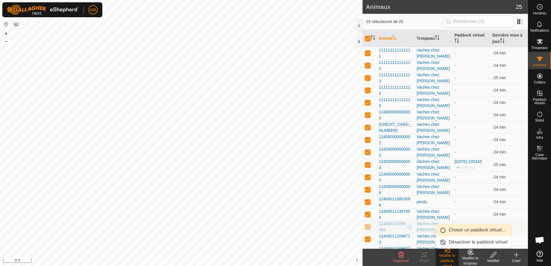
click at [465, 227] on link "Choisir un paddock virtuel..." at bounding box center [473, 231] width 75 height 12
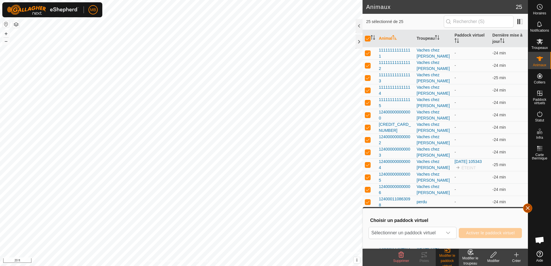
click at [530, 211] on button "button" at bounding box center [527, 208] width 9 height 9
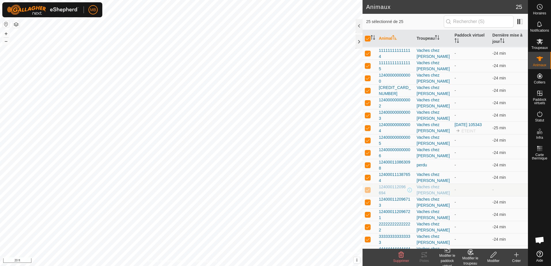
scroll to position [114, 0]
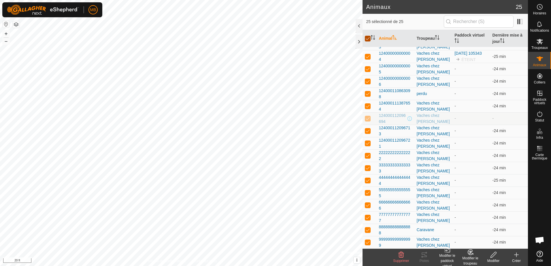
click at [369, 37] on input "checkbox" at bounding box center [368, 39] width 6 height 6
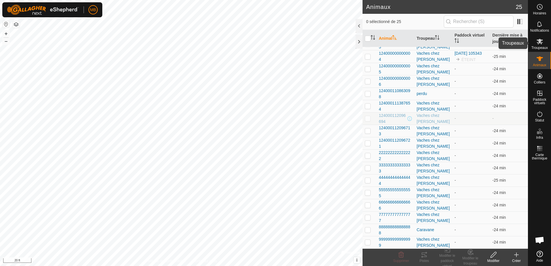
click at [542, 50] on div "Troupeaux" at bounding box center [540, 43] width 23 height 17
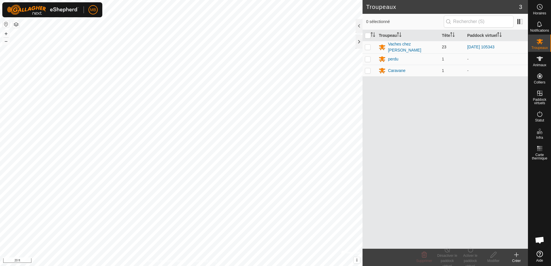
click at [366, 46] on p-checkbox at bounding box center [368, 47] width 6 height 5
click at [470, 257] on div "Activer le paddock virtuel" at bounding box center [470, 261] width 23 height 16
click at [471, 243] on link "Maintenant" at bounding box center [487, 243] width 57 height 12
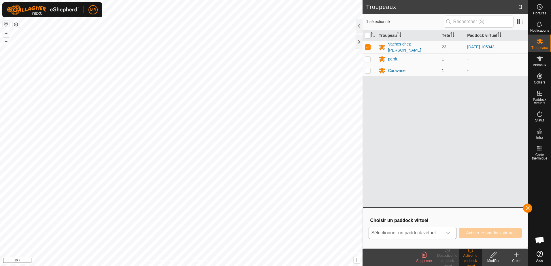
click at [450, 235] on icon "dropdown trigger" at bounding box center [448, 233] width 5 height 5
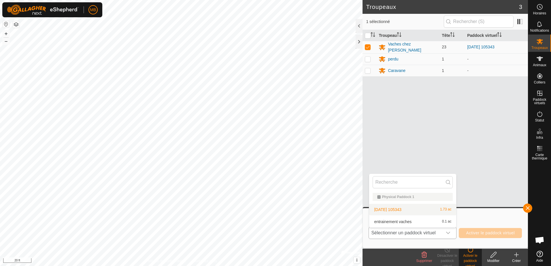
click at [406, 207] on li "[DATE] 105343 1.73 ac" at bounding box center [412, 210] width 87 height 12
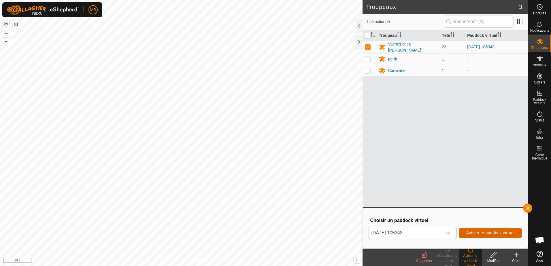
click at [487, 235] on span "Activer le paddock virtuel" at bounding box center [490, 233] width 49 height 5
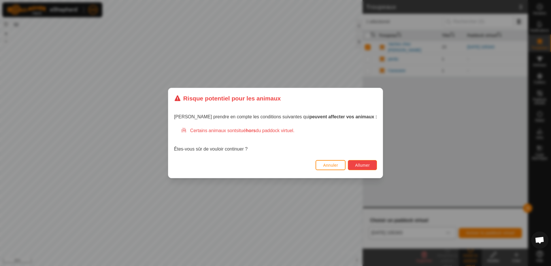
click at [355, 167] on span "Allumer" at bounding box center [362, 165] width 15 height 5
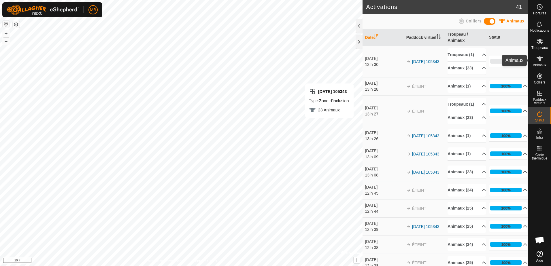
click at [541, 59] on icon at bounding box center [540, 59] width 6 height 5
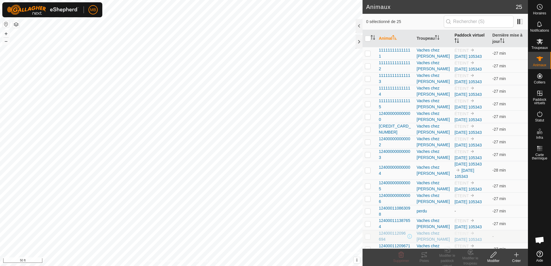
click at [462, 37] on th "Paddock virtuel" at bounding box center [471, 38] width 38 height 17
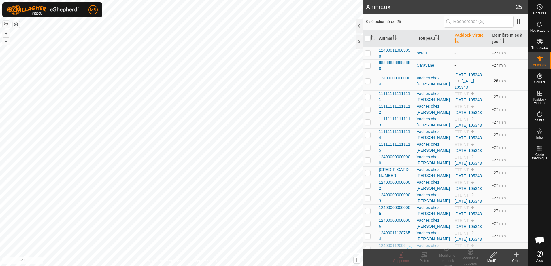
click at [367, 81] on p-checkbox at bounding box center [368, 81] width 6 height 5
